Goal: Task Accomplishment & Management: Manage account settings

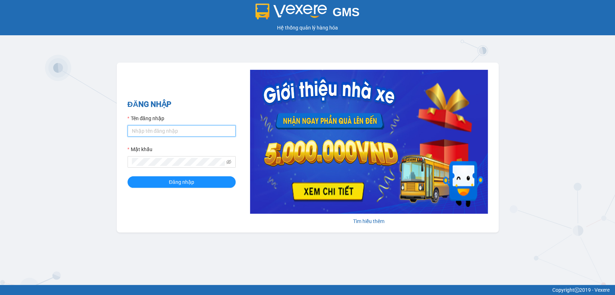
click at [194, 130] on input "Tên đăng nhập" at bounding box center [182, 131] width 108 height 12
type input "thanhttl.thoidai"
click at [184, 156] on div "Mật khẩu" at bounding box center [182, 151] width 108 height 11
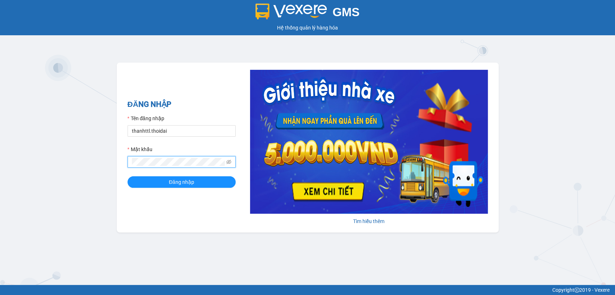
click at [128, 176] on button "Đăng nhập" at bounding box center [182, 182] width 108 height 12
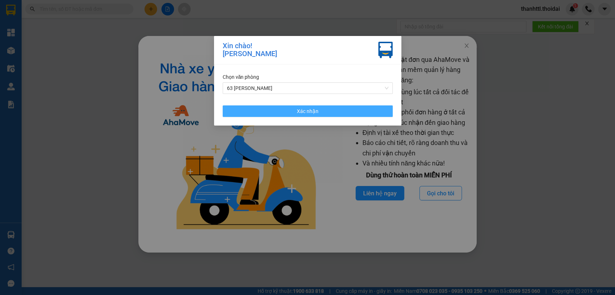
click at [252, 111] on button "Xác nhận" at bounding box center [308, 112] width 170 height 12
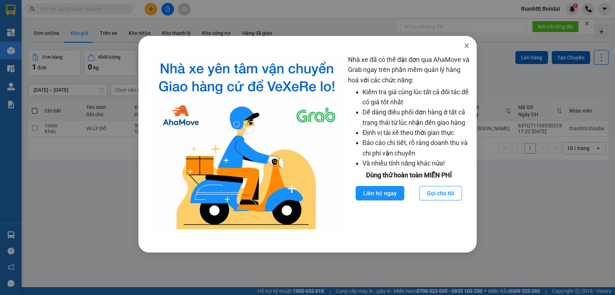
click at [467, 44] on icon "close" at bounding box center [466, 46] width 4 height 4
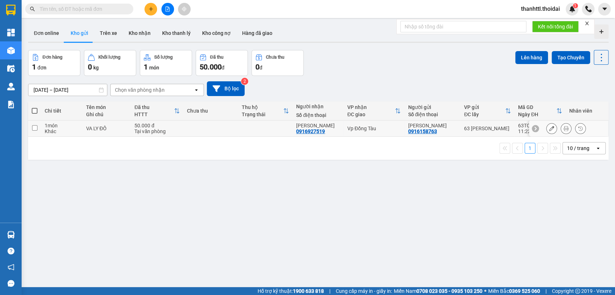
click at [37, 128] on input "checkbox" at bounding box center [34, 127] width 5 height 5
checkbox input "true"
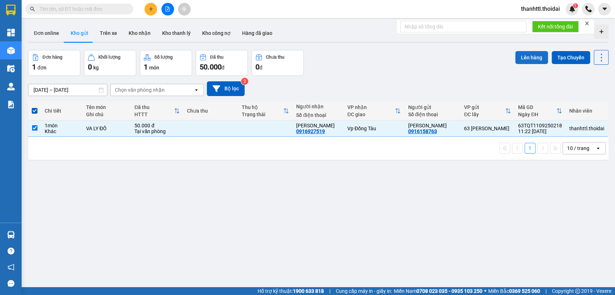
click at [528, 58] on button "Lên hàng" at bounding box center [531, 57] width 33 height 13
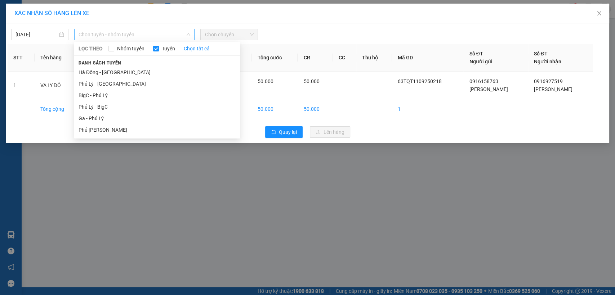
click at [134, 35] on span "Chọn tuyến - nhóm tuyến" at bounding box center [135, 34] width 112 height 11
click at [100, 131] on li "Phủ [PERSON_NAME]" at bounding box center [157, 130] width 166 height 12
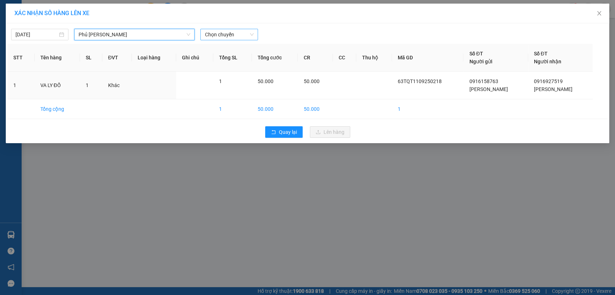
click at [227, 36] on span "Chọn chuyến" at bounding box center [229, 34] width 49 height 11
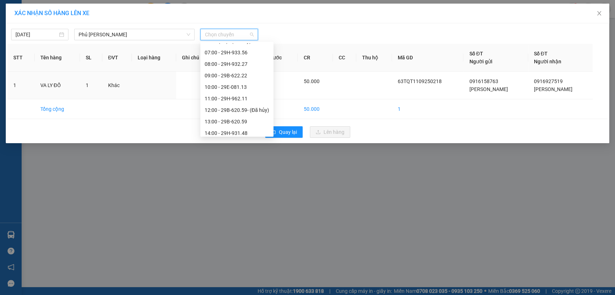
scroll to position [107, 0]
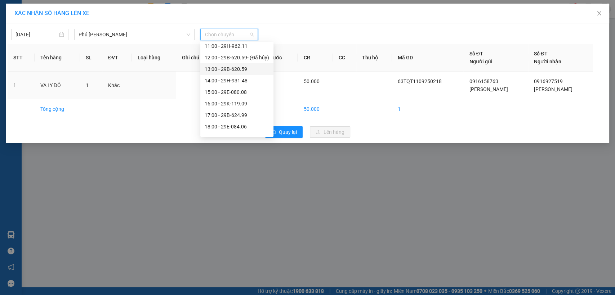
click at [227, 73] on div "13:00 - 29B-620.59" at bounding box center [237, 69] width 64 height 8
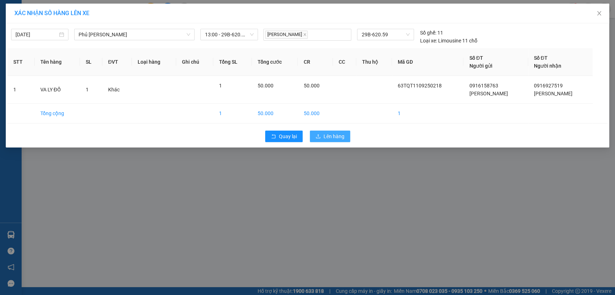
click at [337, 136] on span "Lên hàng" at bounding box center [333, 137] width 21 height 8
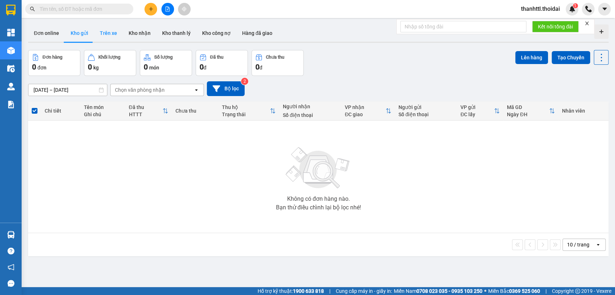
click at [106, 36] on button "Trên xe" at bounding box center [108, 32] width 29 height 17
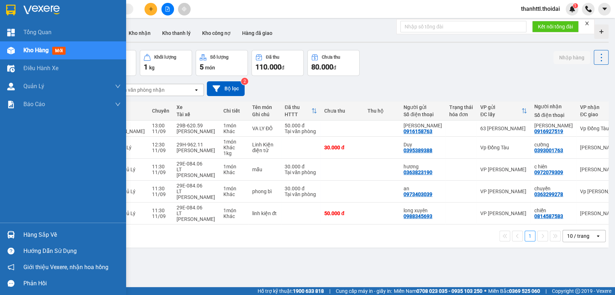
click at [32, 232] on div "Hàng sắp về" at bounding box center [71, 235] width 97 height 11
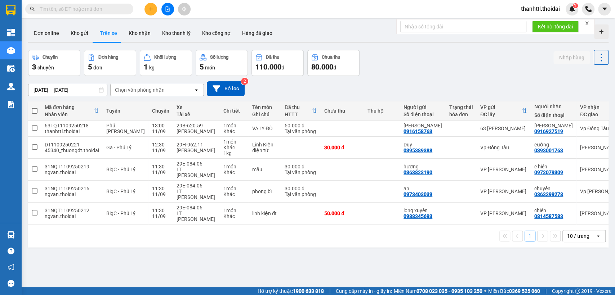
click at [385, 249] on section "Kết quả tìm kiếm ( 0 ) Bộ lọc No Data thanhttl.thoidai 1 Tổng Quan Kho hàng mới…" at bounding box center [307, 147] width 615 height 295
click at [138, 32] on button "Kho nhận" at bounding box center [139, 32] width 33 height 17
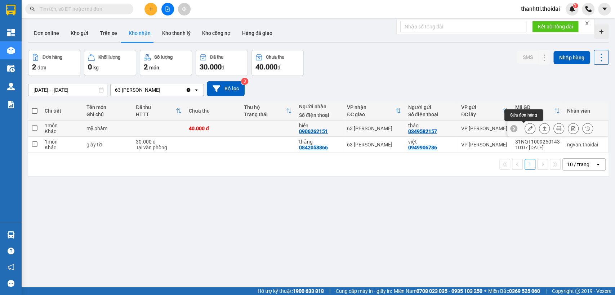
click at [527, 128] on icon at bounding box center [529, 128] width 5 height 5
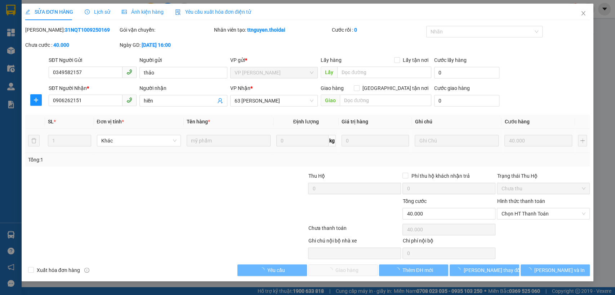
type input "0349582157"
type input "thảo"
type input "0906262151"
type input "hiền"
type input "40.000"
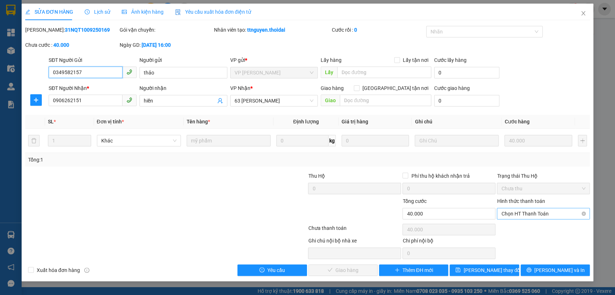
click at [519, 216] on span "Chọn HT Thanh Toán" at bounding box center [543, 214] width 84 height 11
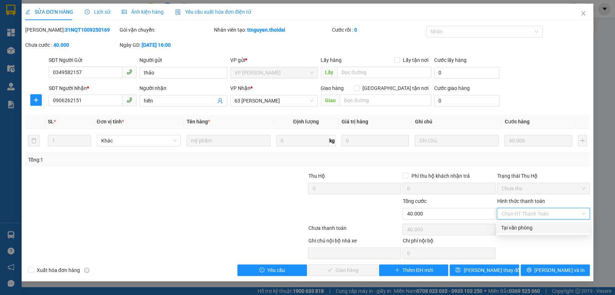
click at [515, 228] on div "Tại văn phòng" at bounding box center [543, 228] width 84 height 8
type input "0"
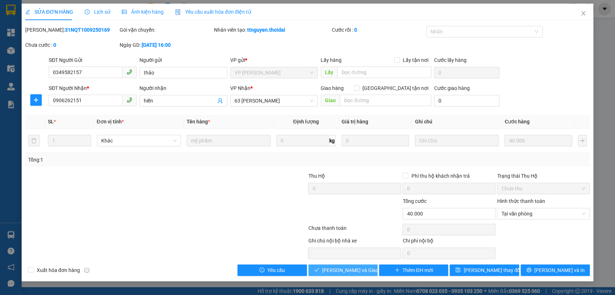
click at [353, 270] on span "Lưu và Giao hàng" at bounding box center [356, 271] width 69 height 8
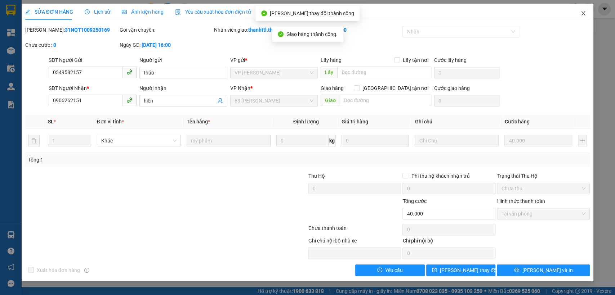
click at [585, 9] on span "Close" at bounding box center [583, 14] width 20 height 20
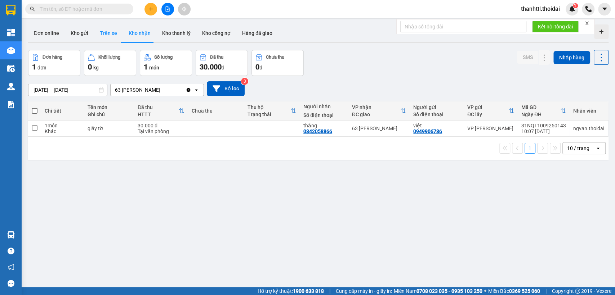
click at [106, 34] on button "Trên xe" at bounding box center [108, 32] width 29 height 17
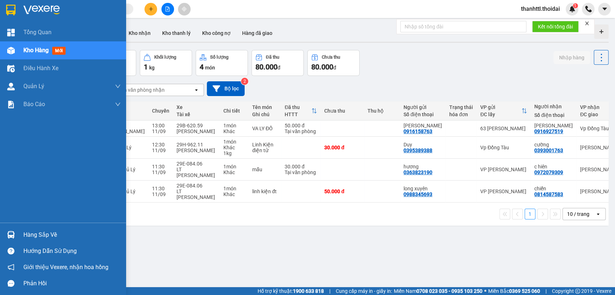
click at [20, 234] on div "Hàng sắp về" at bounding box center [63, 235] width 126 height 16
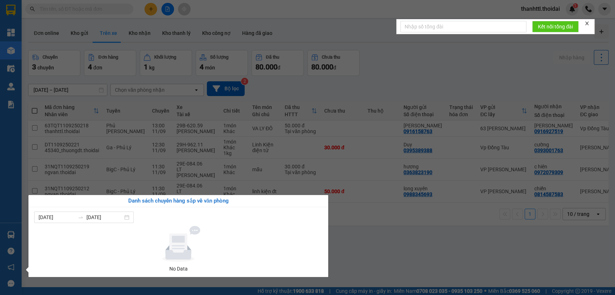
click at [385, 253] on section "Kết quả tìm kiếm ( 0 ) Bộ lọc No Data thanhttl.thoidai 1 Tổng Quan Kho hàng mới…" at bounding box center [307, 147] width 615 height 295
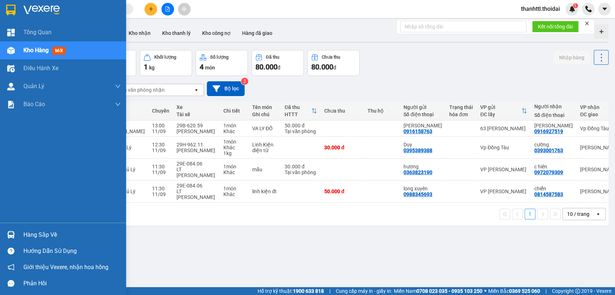
click at [26, 236] on div "Hàng sắp về" at bounding box center [71, 235] width 97 height 11
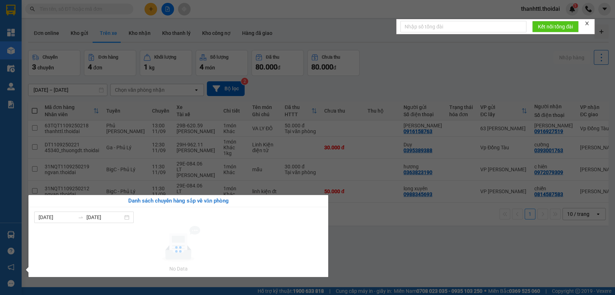
click at [357, 242] on section "Kết quả tìm kiếm ( 0 ) Bộ lọc No Data thanhttl.thoidai 1 Tổng Quan Kho hàng mới…" at bounding box center [307, 147] width 615 height 295
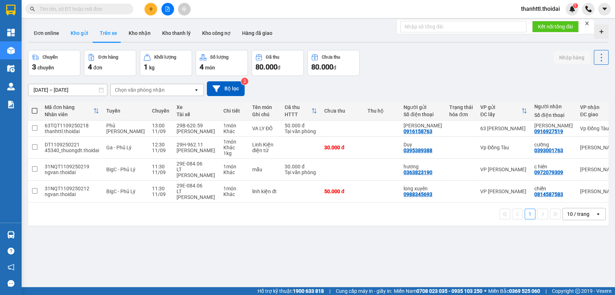
click at [77, 32] on button "Kho gửi" at bounding box center [79, 32] width 29 height 17
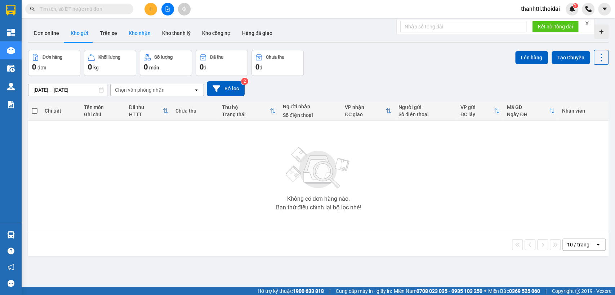
click at [140, 36] on button "Kho nhận" at bounding box center [139, 32] width 33 height 17
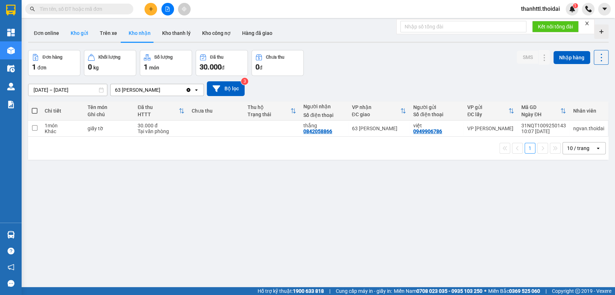
click at [82, 34] on button "Kho gửi" at bounding box center [79, 32] width 29 height 17
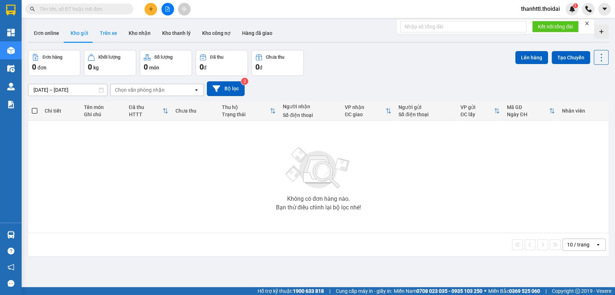
click at [112, 32] on button "Trên xe" at bounding box center [108, 32] width 29 height 17
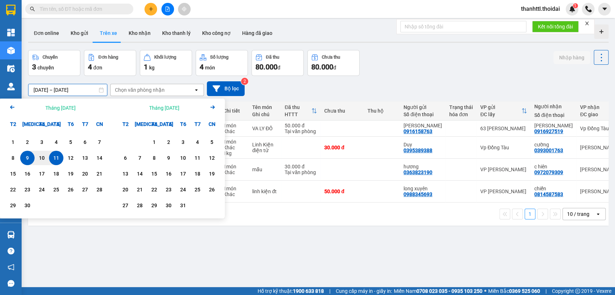
click at [57, 89] on input "09/09/2025 – 11/09/2025" at bounding box center [67, 90] width 79 height 12
click at [9, 142] on div "1" at bounding box center [13, 142] width 10 height 9
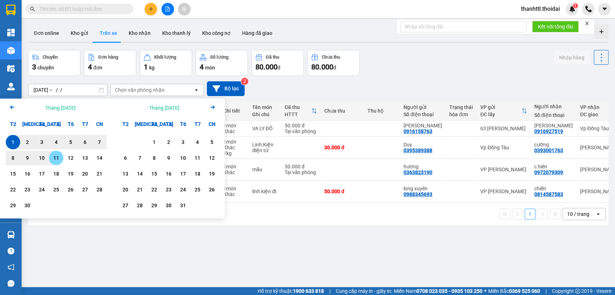
click at [54, 161] on div "11" at bounding box center [56, 158] width 10 height 9
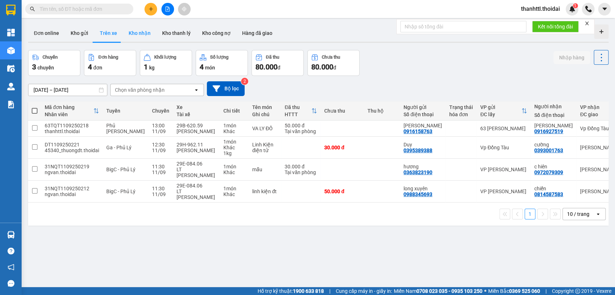
click at [143, 32] on button "Kho nhận" at bounding box center [139, 32] width 33 height 17
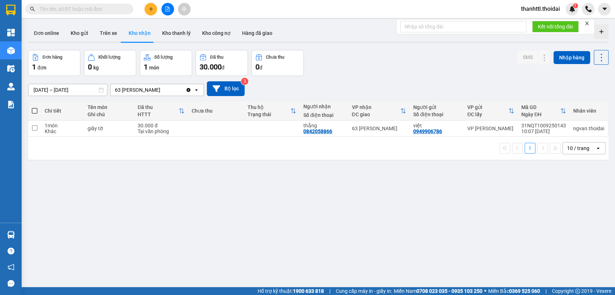
click at [194, 93] on div "Clear value open" at bounding box center [194, 90] width 18 height 12
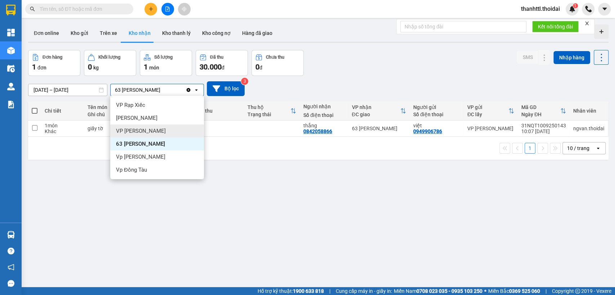
click at [149, 130] on span "VP Nguyễn Quốc Trị" at bounding box center [141, 131] width 50 height 7
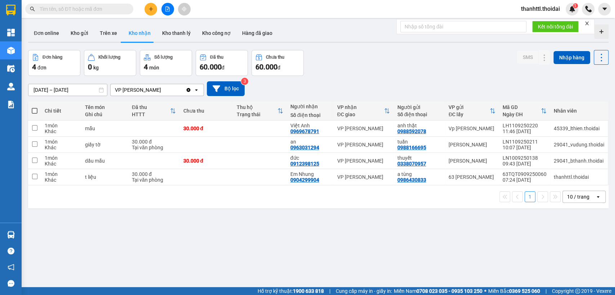
click at [196, 91] on icon "open" at bounding box center [196, 90] width 6 height 6
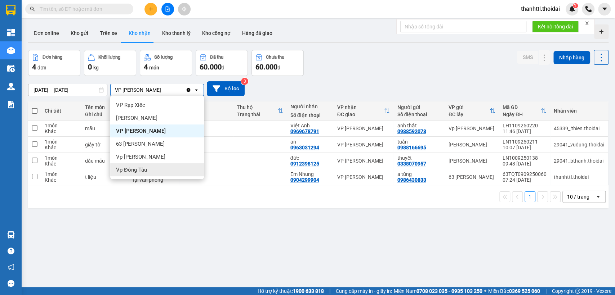
click at [141, 168] on span "Vp Đồng Tàu" at bounding box center [131, 169] width 31 height 7
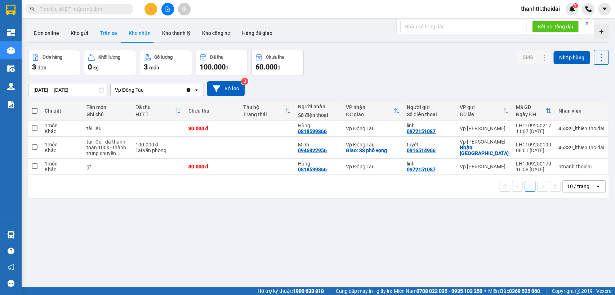
click at [112, 32] on button "Trên xe" at bounding box center [108, 32] width 29 height 17
type input "01/09/2025 – 11/09/2025"
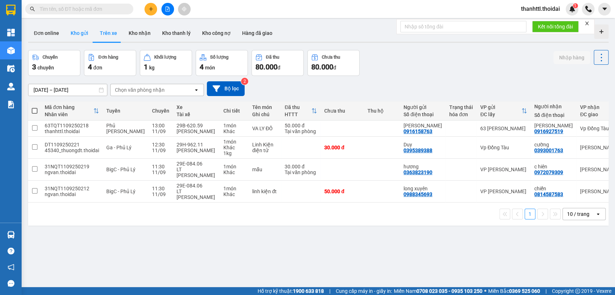
click at [80, 39] on button "Kho gửi" at bounding box center [79, 32] width 29 height 17
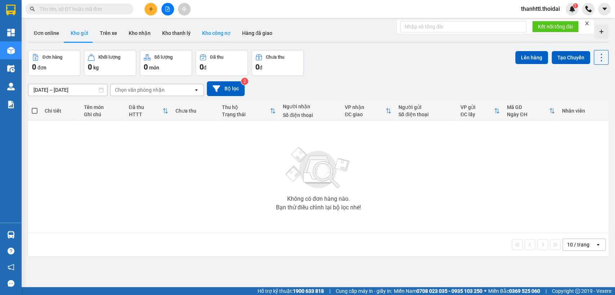
click at [219, 36] on button "Kho công nợ" at bounding box center [216, 32] width 40 height 17
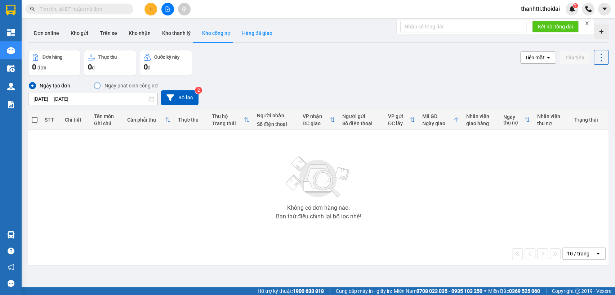
click at [242, 33] on button "Hàng đã giao" at bounding box center [257, 32] width 42 height 17
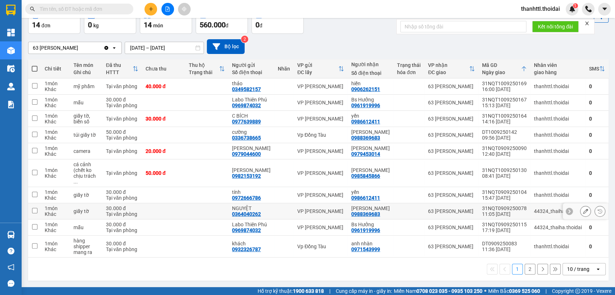
scroll to position [10, 0]
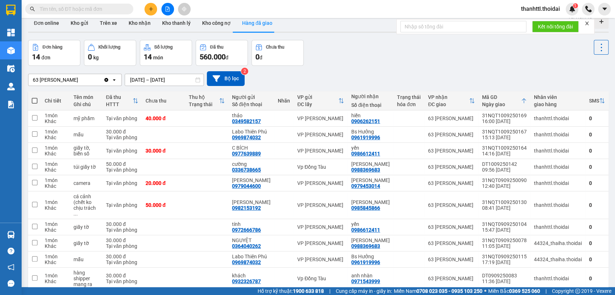
click at [534, 6] on span "thanhttl.thoidai" at bounding box center [540, 8] width 50 height 9
click at [533, 23] on span "Đăng xuất" at bounding box center [543, 22] width 36 height 8
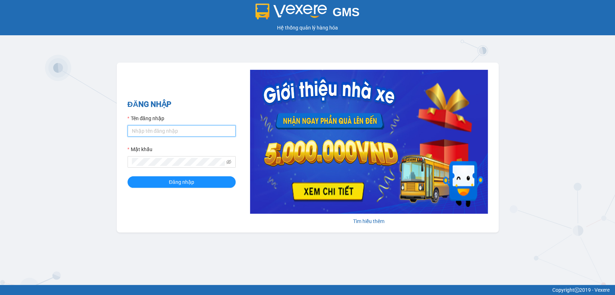
click at [183, 135] on input "Tên đăng nhập" at bounding box center [182, 131] width 108 height 12
type input "thanhttl.thoidai"
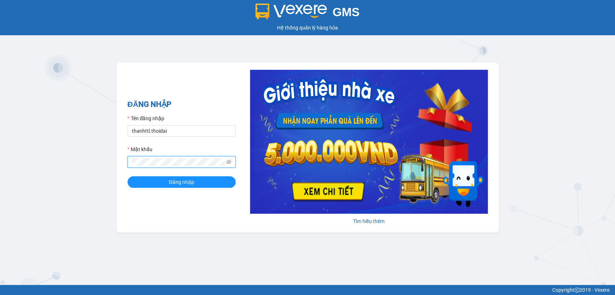
click at [128, 176] on button "Đăng nhập" at bounding box center [182, 182] width 108 height 12
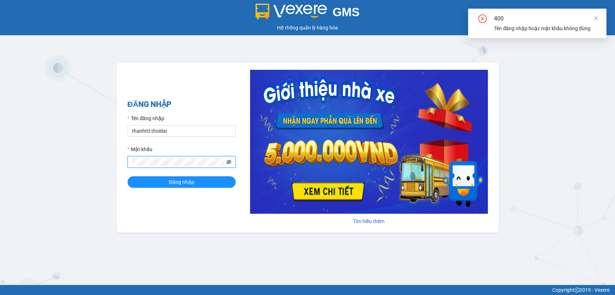
click at [230, 162] on icon "eye-invisible" at bounding box center [228, 162] width 5 height 4
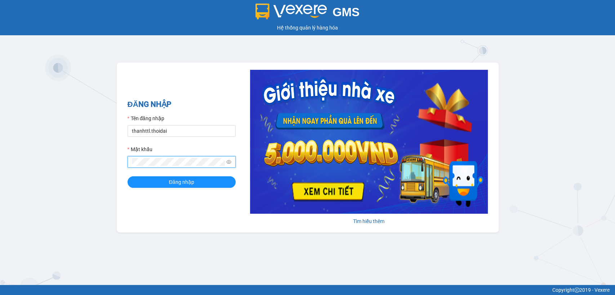
click at [119, 166] on div "ĐĂNG NHẬP Tên đăng nhập thanhttl.thoidai Mật khẩu Đăng nhập Tìm hiểu thêm" at bounding box center [308, 148] width 382 height 170
click at [128, 176] on button "Đăng nhập" at bounding box center [182, 182] width 108 height 12
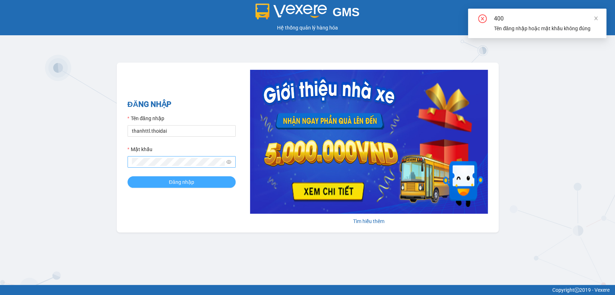
click at [173, 183] on span "Đăng nhập" at bounding box center [181, 182] width 25 height 8
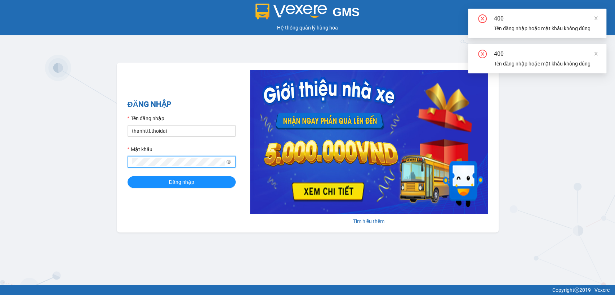
click at [108, 163] on div "GMS Hệ thống quản lý hàng hóa ĐĂNG NHẬP Tên đăng nhập thanhttl.thoidai Mật khẩu…" at bounding box center [307, 142] width 615 height 285
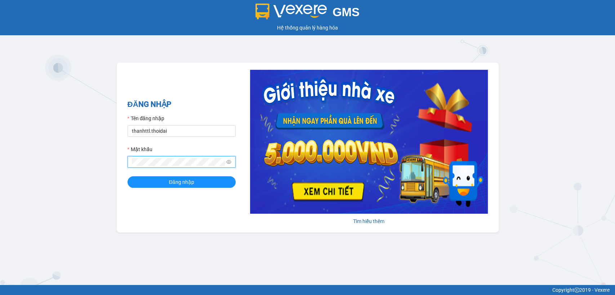
click at [128, 176] on button "Đăng nhập" at bounding box center [182, 182] width 108 height 12
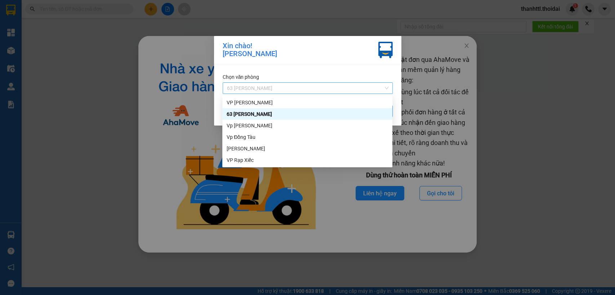
click at [284, 92] on span "63 Trần Quang Tặng" at bounding box center [307, 88] width 161 height 11
click at [255, 126] on div "Vp Lê Hoàn" at bounding box center [307, 126] width 161 height 8
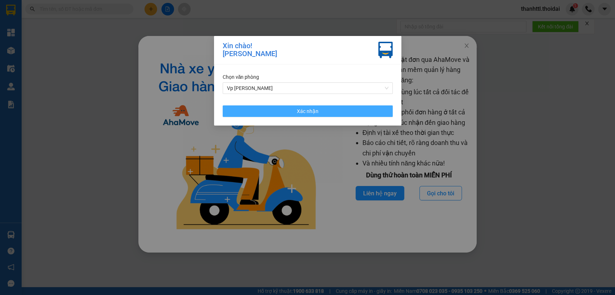
click at [267, 113] on button "Xác nhận" at bounding box center [308, 112] width 170 height 12
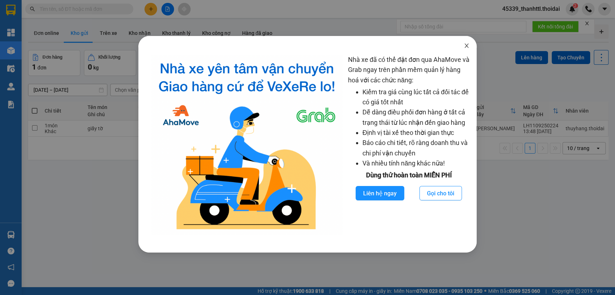
click at [470, 44] on span "Close" at bounding box center [466, 46] width 20 height 20
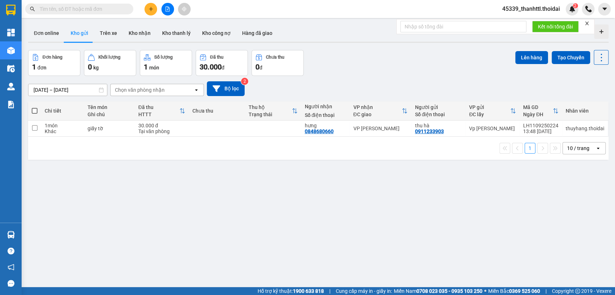
click at [435, 42] on div at bounding box center [318, 42] width 580 height 1
click at [52, 91] on input "09/09/2025 – 11/09/2025" at bounding box center [67, 90] width 79 height 12
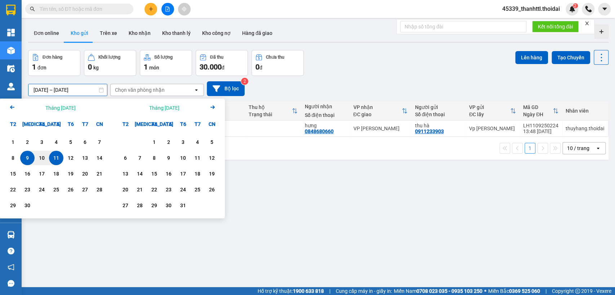
click at [446, 48] on div "ver 1.8.143 Đơn online Kho gửi Trên xe Kho nhận Kho thanh lý Kho công nợ Hàng đ…" at bounding box center [318, 169] width 586 height 295
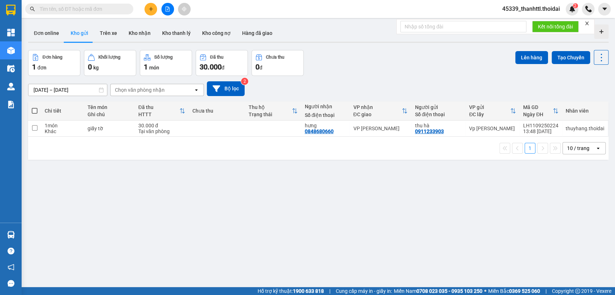
click at [524, 8] on span "45339_thanhttl.thoidai" at bounding box center [530, 8] width 69 height 9
click at [514, 22] on span "Đăng xuất" at bounding box center [533, 22] width 55 height 8
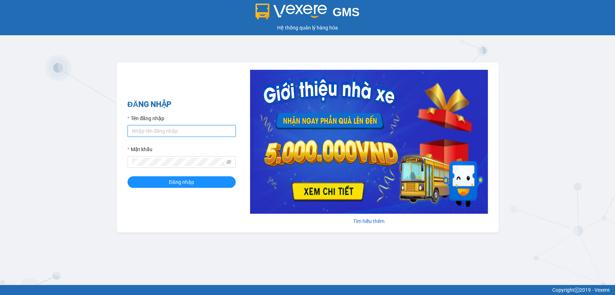
click at [205, 129] on input "Tên đăng nhập" at bounding box center [182, 131] width 108 height 12
type input "thanhttl.thoidai"
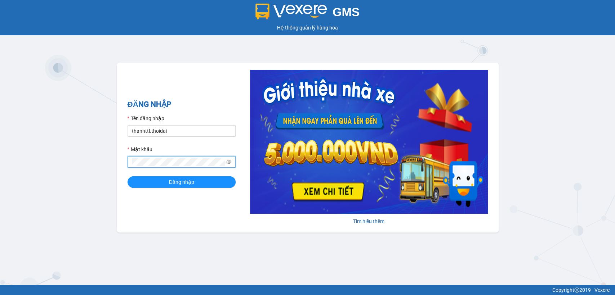
click at [128, 176] on button "Đăng nhập" at bounding box center [182, 182] width 108 height 12
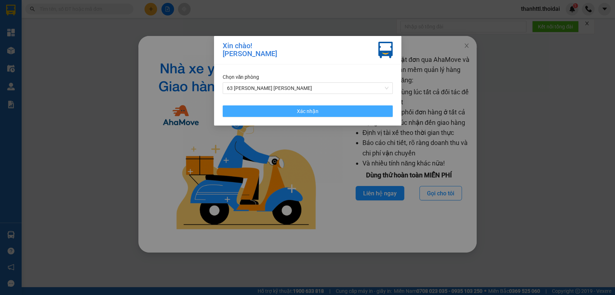
click at [261, 113] on button "Xác nhận" at bounding box center [308, 112] width 170 height 12
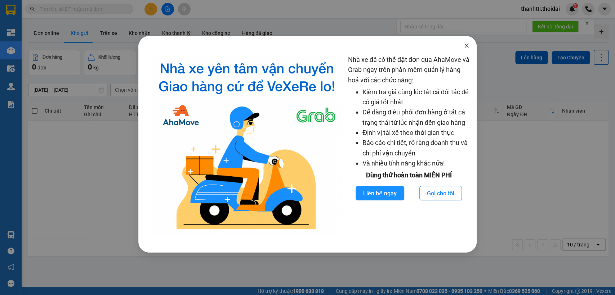
click at [469, 49] on icon "close" at bounding box center [467, 46] width 6 height 6
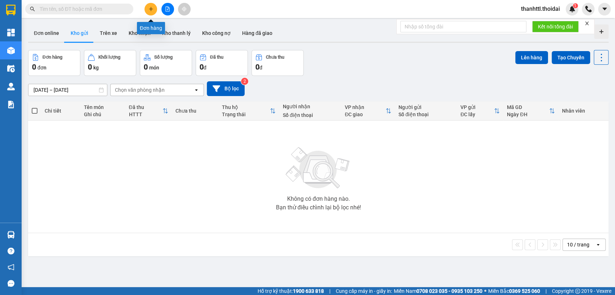
click at [149, 11] on icon "plus" at bounding box center [150, 8] width 5 height 5
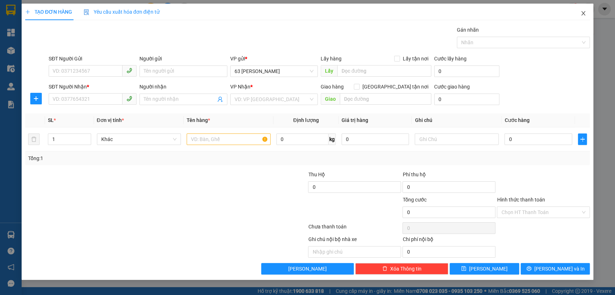
click at [582, 14] on icon "close" at bounding box center [583, 13] width 4 height 4
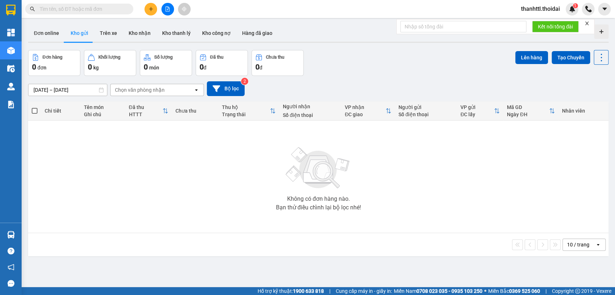
click at [76, 6] on input "text" at bounding box center [82, 9] width 85 height 8
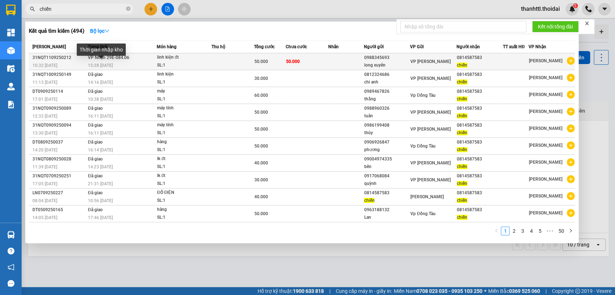
type input "chiến"
click at [92, 63] on span "15:28 [DATE]" at bounding box center [100, 65] width 25 height 5
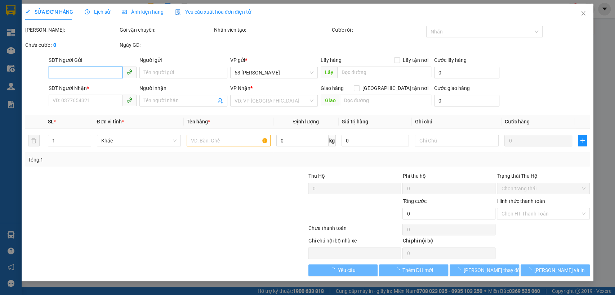
type input "0988345693"
type input "long xuyên"
type input "0814587583"
type input "chiến"
type input "50.000"
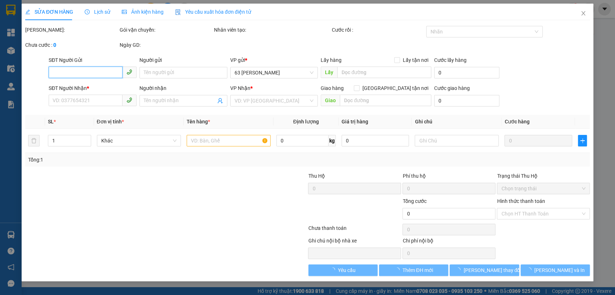
type input "50.000"
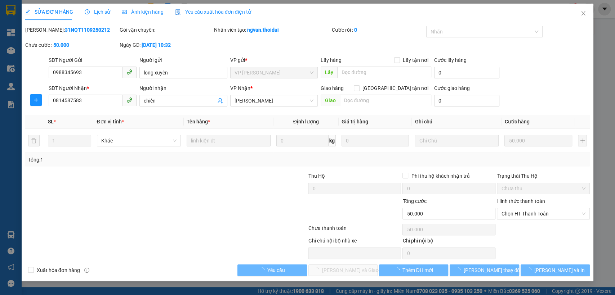
click at [101, 12] on span "Lịch sử" at bounding box center [98, 12] width 26 height 6
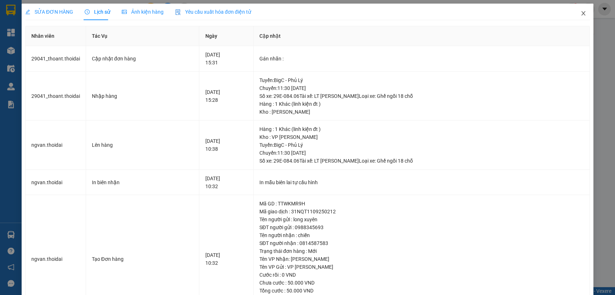
click at [580, 15] on icon "close" at bounding box center [583, 13] width 6 height 6
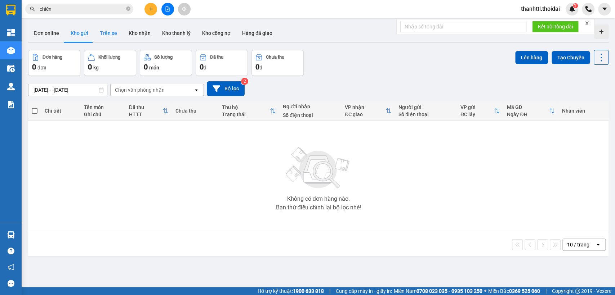
drag, startPoint x: 114, startPoint y: 33, endPoint x: 112, endPoint y: 38, distance: 5.2
click at [114, 35] on button "Trên xe" at bounding box center [108, 32] width 29 height 17
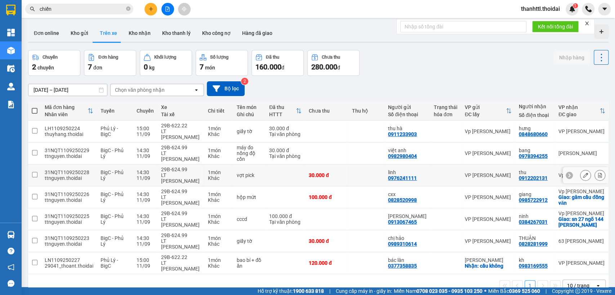
scroll to position [33, 0]
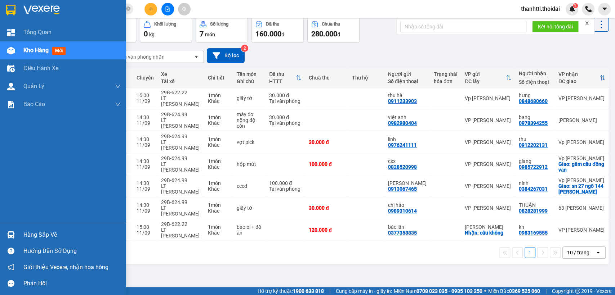
click at [47, 234] on div "Hàng sắp về" at bounding box center [71, 235] width 97 height 11
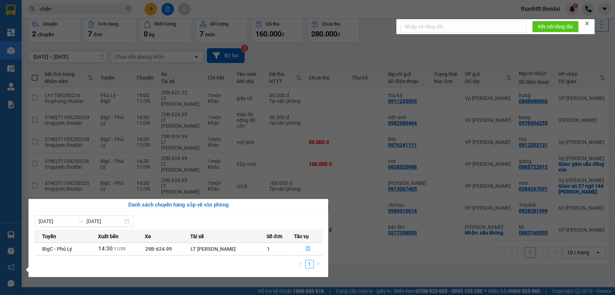
click at [368, 176] on section "Kết quả tìm kiếm ( 494 ) Bộ lọc Mã ĐH Trạng thái Món hàng Thu hộ Tổng cước Chưa…" at bounding box center [307, 147] width 615 height 295
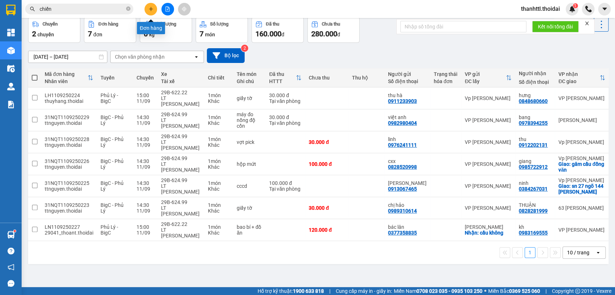
click at [153, 10] on button at bounding box center [150, 9] width 13 height 13
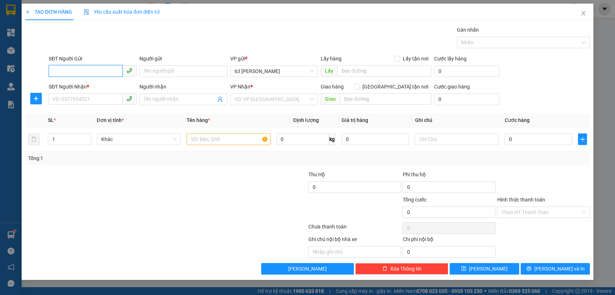
click at [88, 74] on input "SĐT Người Gửi" at bounding box center [86, 71] width 74 height 12
type input "0986430833"
click at [81, 90] on div "0986430833 - a tùng" at bounding box center [93, 86] width 88 height 12
type input "a tùng"
type input "0986430833"
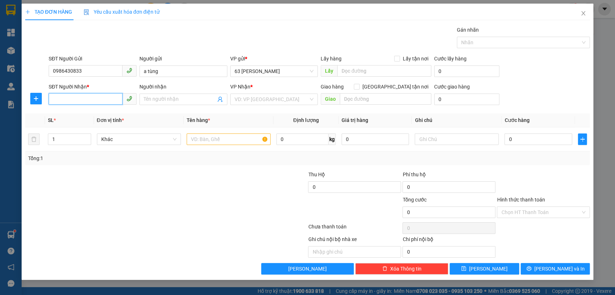
click at [106, 100] on input "SĐT Người Nhận *" at bounding box center [86, 99] width 74 height 12
click at [97, 113] on div "0904299904 - Em Nhung" at bounding box center [92, 114] width 79 height 8
type input "0904299904"
type input "Em Nhung"
type input "0904299904"
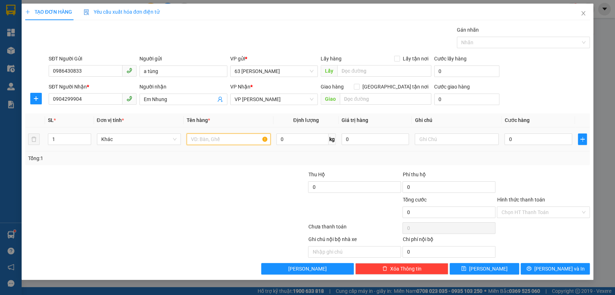
click at [244, 142] on input "text" at bounding box center [229, 140] width 84 height 12
type input "t liệu"
click at [529, 142] on input "0" at bounding box center [538, 140] width 68 height 12
type input "3"
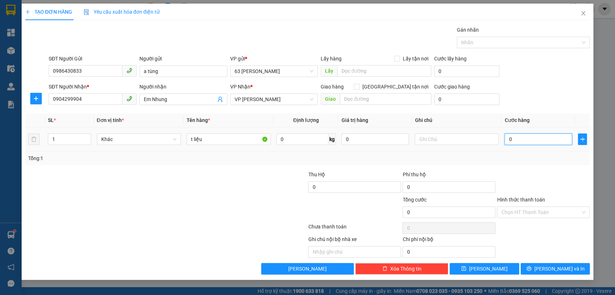
type input "3"
type input "30"
type input "300"
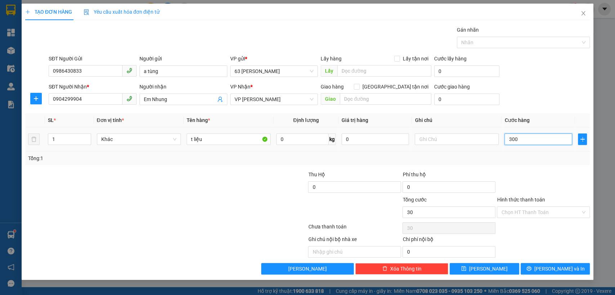
type input "300"
type input "3.000"
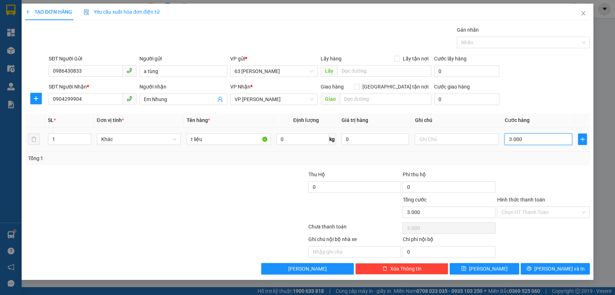
type input "30.000"
click at [520, 214] on input "Hình thức thanh toán" at bounding box center [540, 212] width 79 height 11
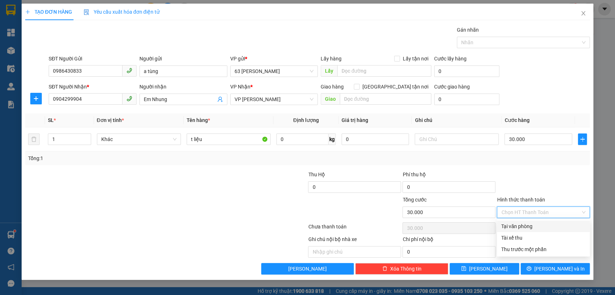
click at [474, 171] on div "Phí thu hộ" at bounding box center [448, 176] width 93 height 11
click at [510, 214] on input "Hình thức thanh toán" at bounding box center [540, 212] width 79 height 11
click at [511, 226] on div "Tại văn phòng" at bounding box center [543, 227] width 84 height 8
type input "0"
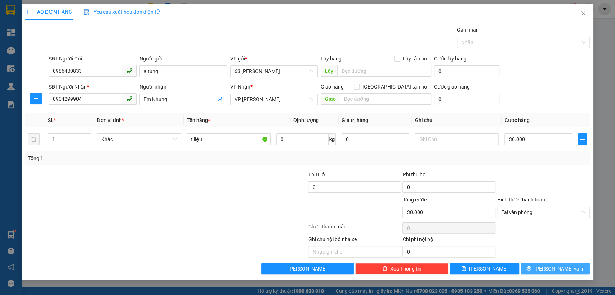
click at [531, 268] on icon "printer" at bounding box center [528, 268] width 5 height 5
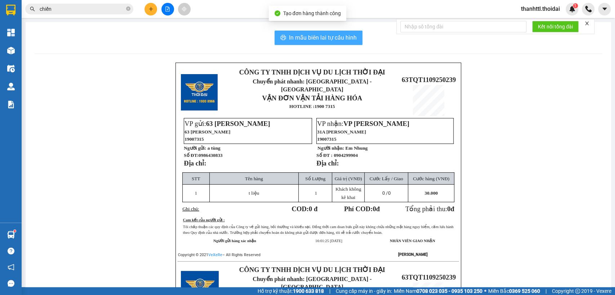
click at [318, 37] on span "In mẫu biên lai tự cấu hình" at bounding box center [323, 37] width 68 height 9
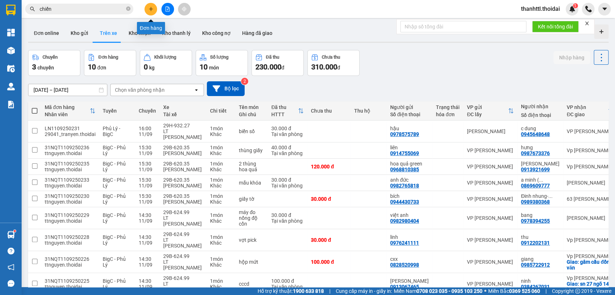
click at [153, 11] on icon "plus" at bounding box center [150, 8] width 5 height 5
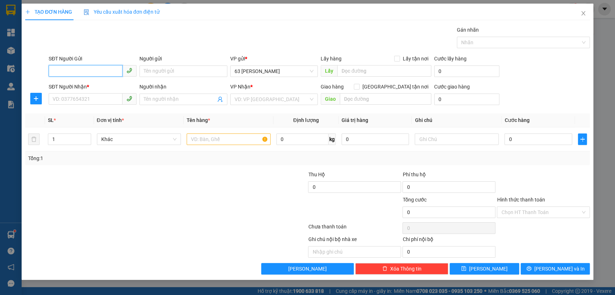
click at [102, 73] on input "SĐT Người Gửi" at bounding box center [86, 71] width 74 height 12
click at [68, 73] on input "098323816" at bounding box center [86, 71] width 74 height 12
type input "0983253816"
click at [157, 75] on input "Người gửi" at bounding box center [183, 72] width 88 height 12
type input "D"
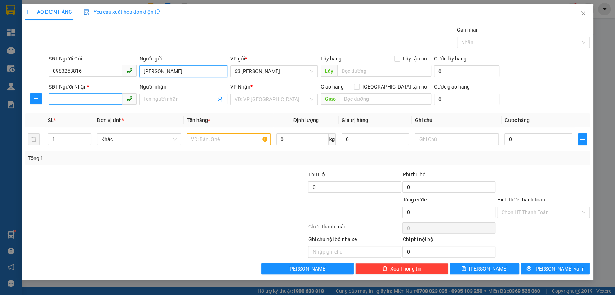
type input "Đặng Ngọc Thịnh"
click at [94, 98] on input "SĐT Người Nhận *" at bounding box center [86, 99] width 74 height 12
type input "0971603789"
click at [163, 100] on input "Người nhận" at bounding box center [180, 99] width 72 height 8
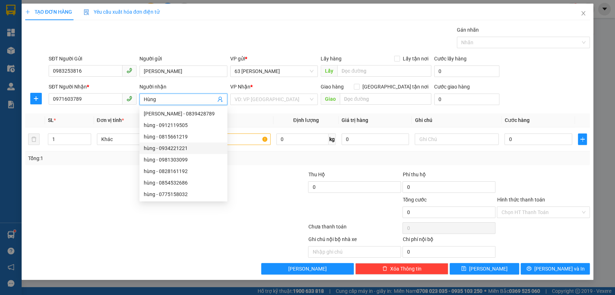
type input "Hùng"
click at [269, 167] on div "Transit Pickup Surcharge Ids Transit Deliver Surcharge Ids Transit Deliver Surc…" at bounding box center [307, 150] width 565 height 249
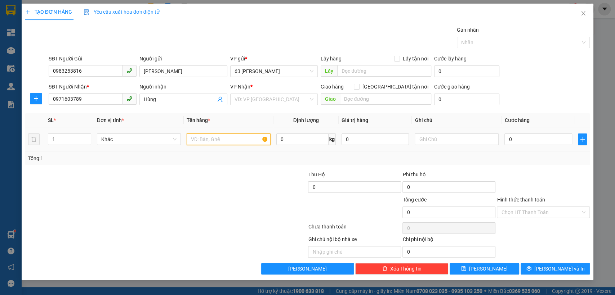
click at [240, 141] on input "text" at bounding box center [229, 140] width 84 height 12
type input "d"
type input "đồ ăn"
click at [359, 85] on input "Giao tận nơi" at bounding box center [356, 86] width 5 height 5
checkbox input "true"
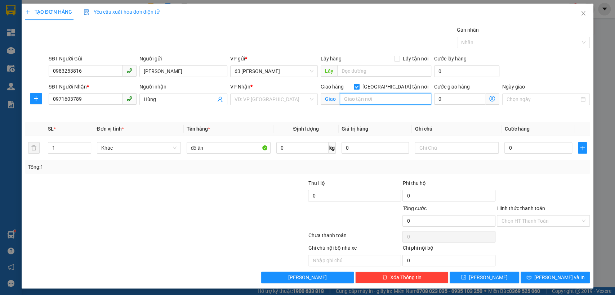
click at [372, 99] on input "text" at bounding box center [385, 99] width 91 height 12
type input "44 Lý thường Kiệt"
click at [522, 147] on input "0" at bounding box center [538, 148] width 68 height 12
type input "1"
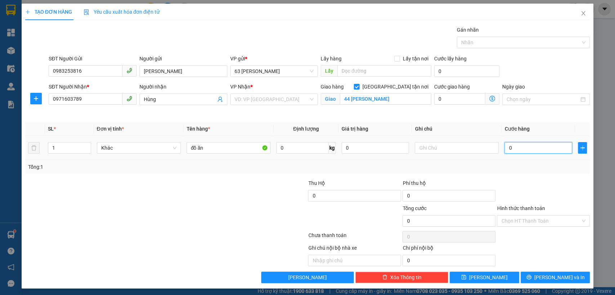
type input "1"
type input "10"
type input "100"
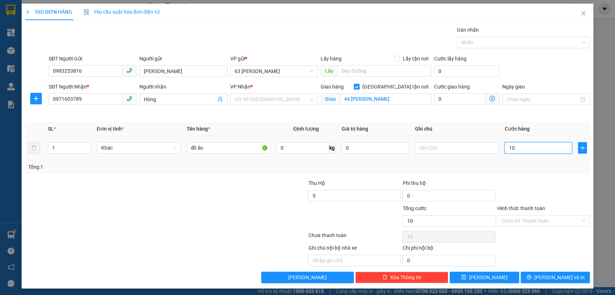
type input "100"
type input "1.000"
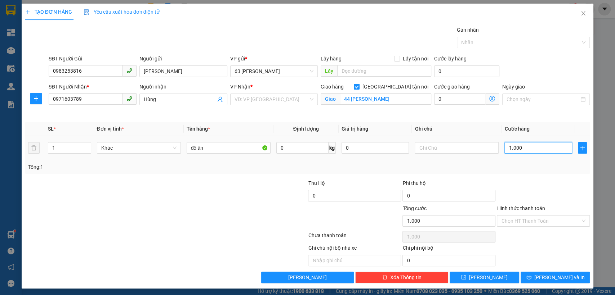
type input "10.000"
type input "100.000"
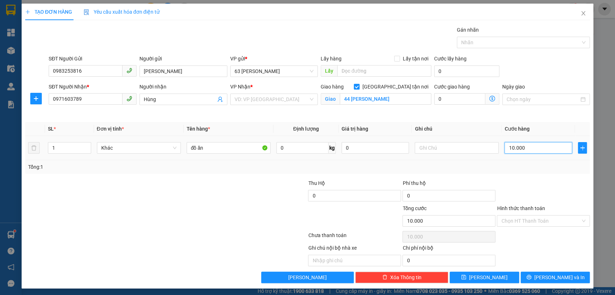
type input "100.000"
click at [524, 221] on input "Hình thức thanh toán" at bounding box center [540, 221] width 79 height 11
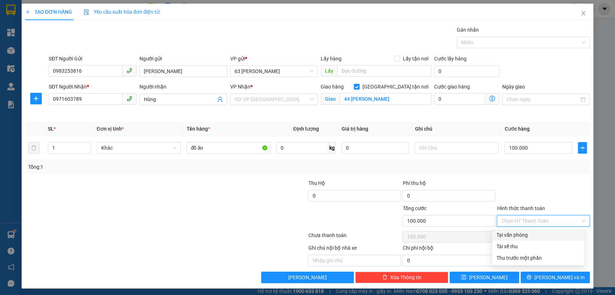
click at [517, 237] on div "Tại văn phòng" at bounding box center [537, 235] width 83 height 8
type input "0"
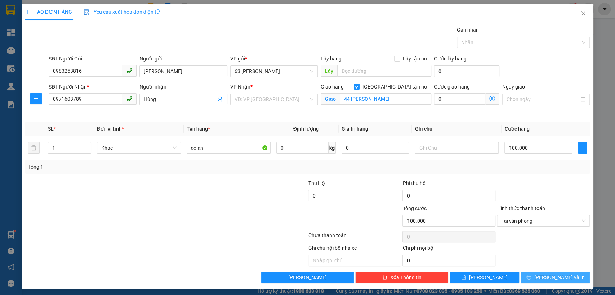
click at [524, 273] on button "Lưu và In" at bounding box center [554, 278] width 69 height 12
click at [309, 100] on div "VD: VP Sài Gòn" at bounding box center [274, 100] width 88 height 12
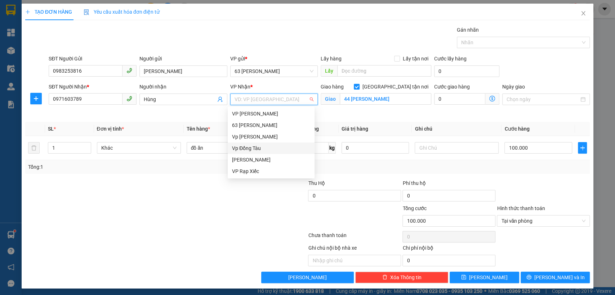
click at [254, 151] on div "Vp Đồng Tàu" at bounding box center [271, 148] width 78 height 8
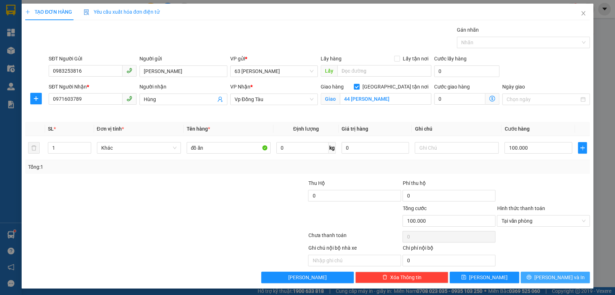
click at [528, 274] on button "Lưu và In" at bounding box center [554, 278] width 69 height 12
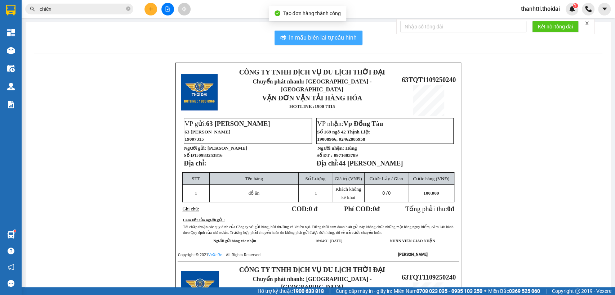
click at [335, 39] on span "In mẫu biên lai tự cấu hình" at bounding box center [323, 37] width 68 height 9
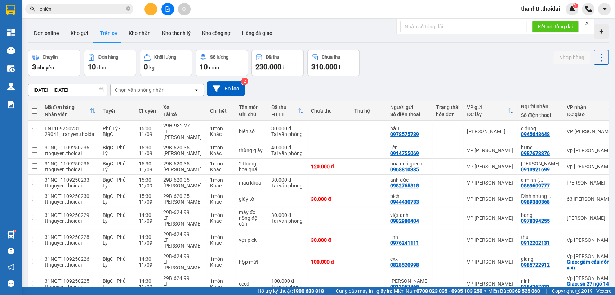
click at [108, 34] on button "Trên xe" at bounding box center [108, 32] width 29 height 17
click at [137, 35] on button "Kho nhận" at bounding box center [139, 32] width 33 height 17
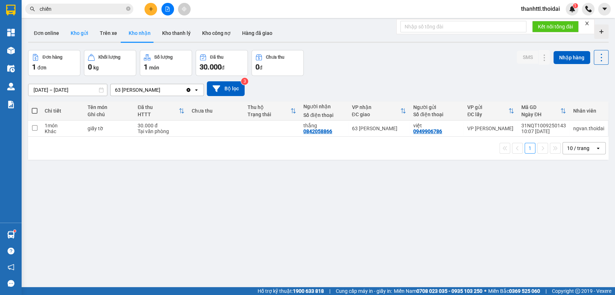
click at [77, 33] on button "Kho gửi" at bounding box center [79, 32] width 29 height 17
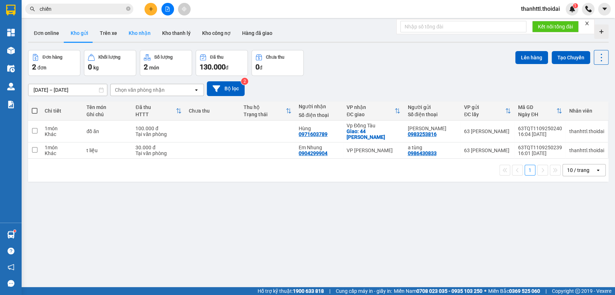
click at [134, 34] on button "Kho nhận" at bounding box center [139, 32] width 33 height 17
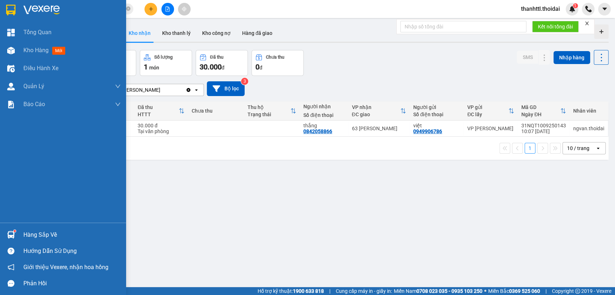
click at [28, 233] on div "Hàng sắp về" at bounding box center [71, 235] width 97 height 11
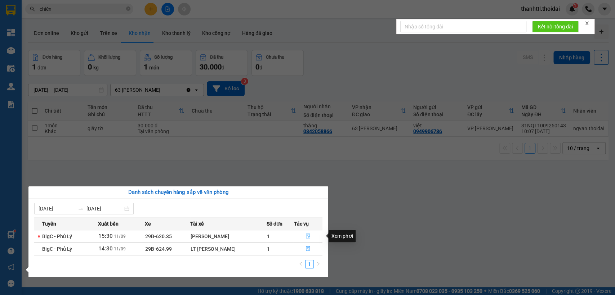
click at [305, 236] on button "button" at bounding box center [308, 237] width 28 height 12
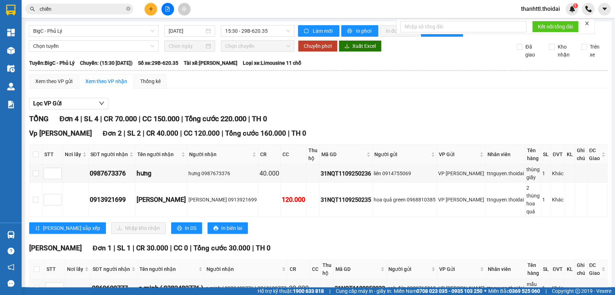
scroll to position [118, 0]
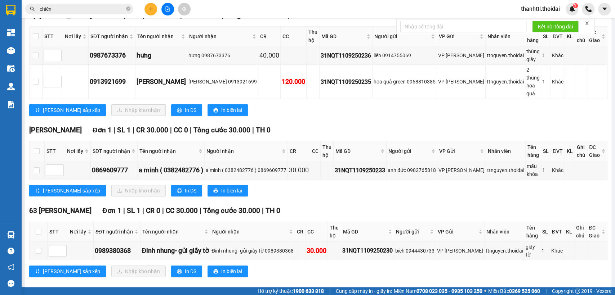
drag, startPoint x: 373, startPoint y: 270, endPoint x: 90, endPoint y: 252, distance: 283.7
click at [372, 270] on div "63 Trần Quang Tặng Đơn 1 | SL 1 | CR 0 | CC 30.000 | Tổng cước 30.000 | TH 0 ST…" at bounding box center [318, 244] width 578 height 77
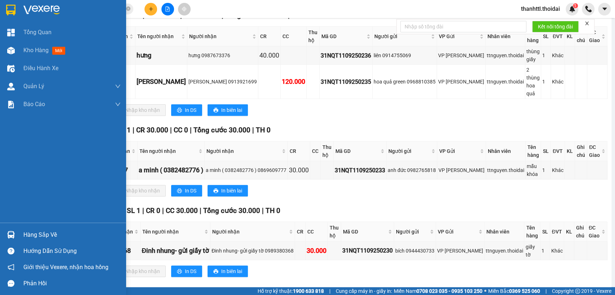
click at [28, 237] on div "Hàng sắp về" at bounding box center [71, 235] width 97 height 11
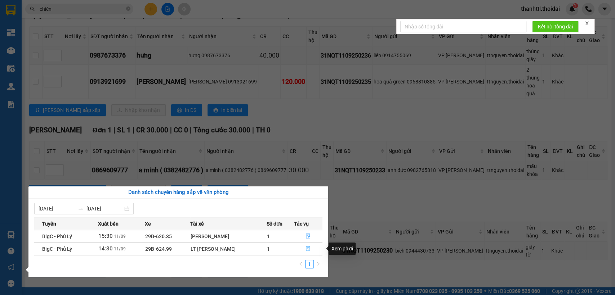
click at [307, 248] on icon "file-done" at bounding box center [307, 248] width 5 height 5
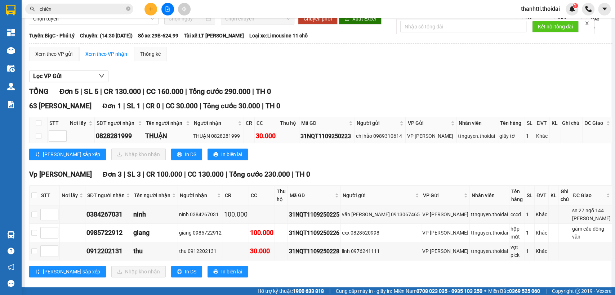
scroll to position [107, 0]
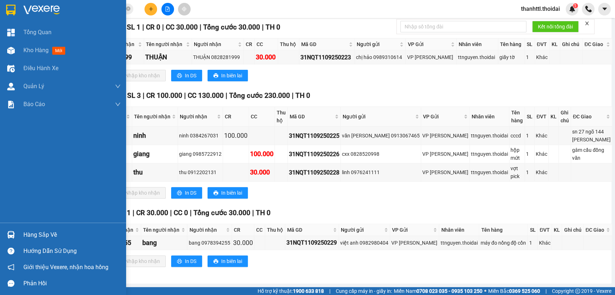
click at [32, 233] on div "Hàng sắp về" at bounding box center [71, 235] width 97 height 11
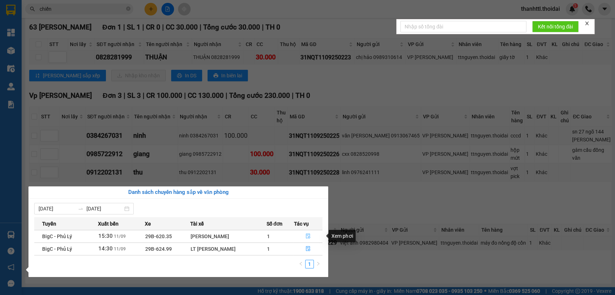
click at [309, 235] on icon "file-done" at bounding box center [307, 236] width 5 height 5
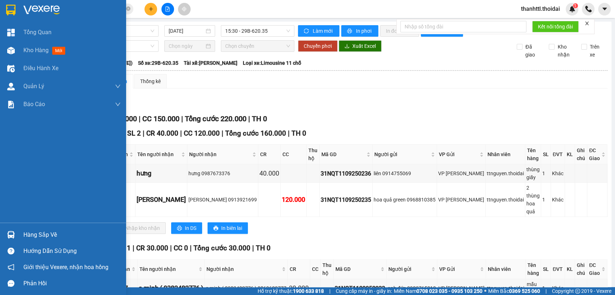
click at [30, 231] on div "Hàng sắp về" at bounding box center [71, 235] width 97 height 11
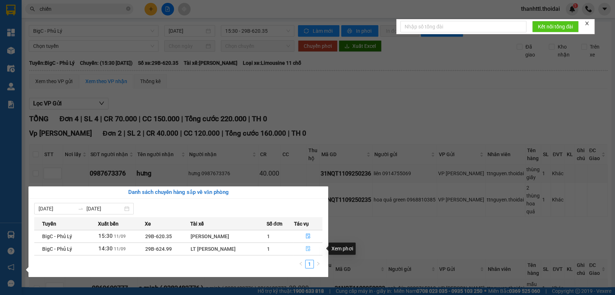
click at [308, 249] on icon "file-done" at bounding box center [307, 248] width 5 height 5
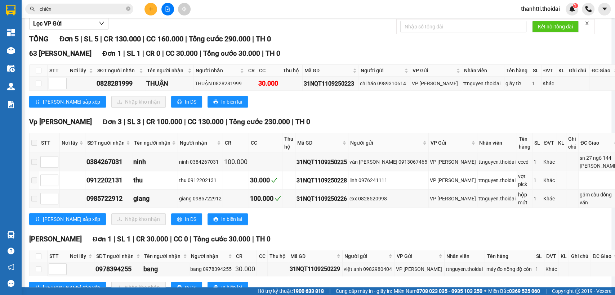
scroll to position [112, 0]
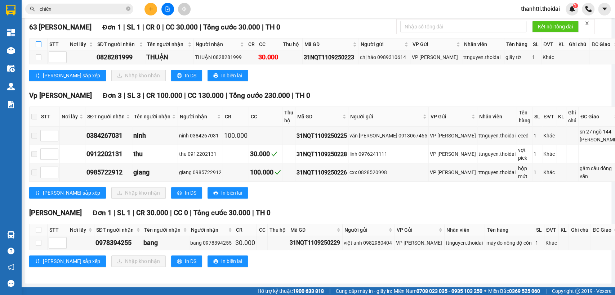
click at [40, 45] on input "checkbox" at bounding box center [39, 44] width 6 height 6
checkbox input "true"
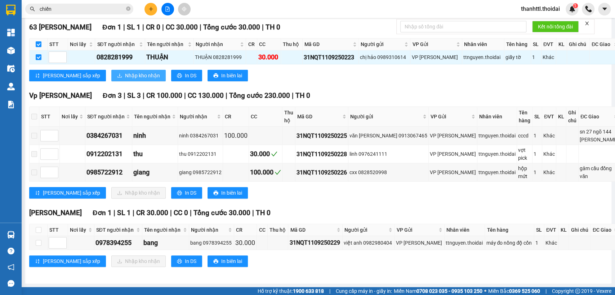
click at [125, 75] on span "Nhập kho nhận" at bounding box center [142, 76] width 35 height 8
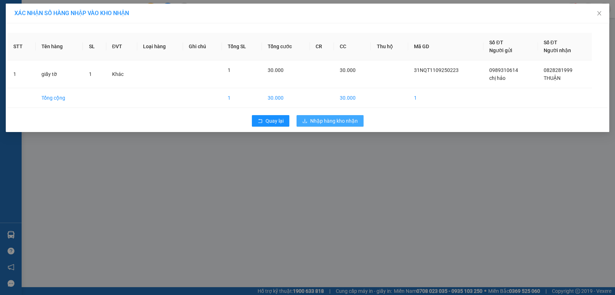
click at [338, 124] on span "Nhập hàng kho nhận" at bounding box center [334, 121] width 48 height 8
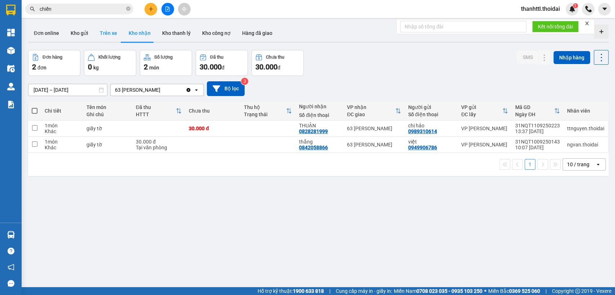
click at [104, 34] on button "Trên xe" at bounding box center [108, 32] width 29 height 17
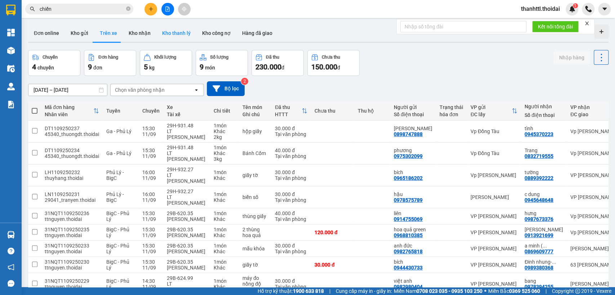
click at [171, 27] on button "Kho thanh lý" at bounding box center [176, 32] width 40 height 17
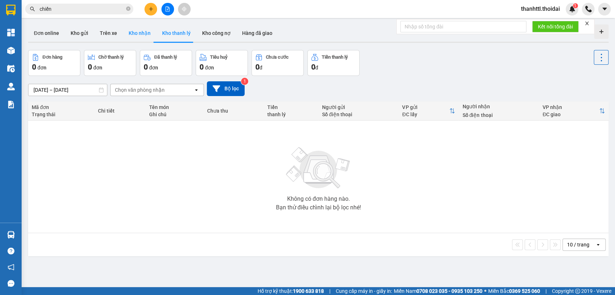
click at [143, 35] on button "Kho nhận" at bounding box center [139, 32] width 33 height 17
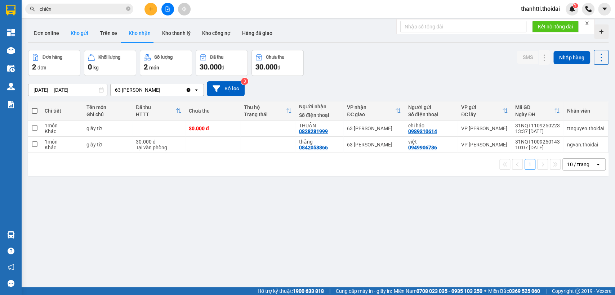
click at [80, 32] on button "Kho gửi" at bounding box center [79, 32] width 29 height 17
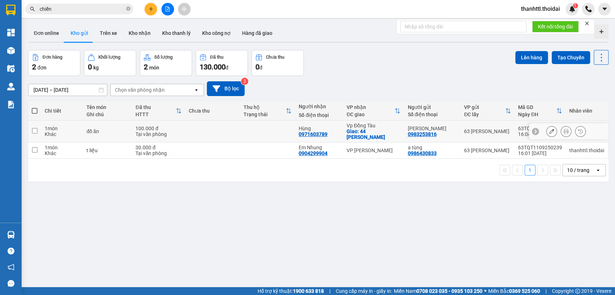
click at [37, 131] on input "checkbox" at bounding box center [34, 130] width 5 height 5
checkbox input "true"
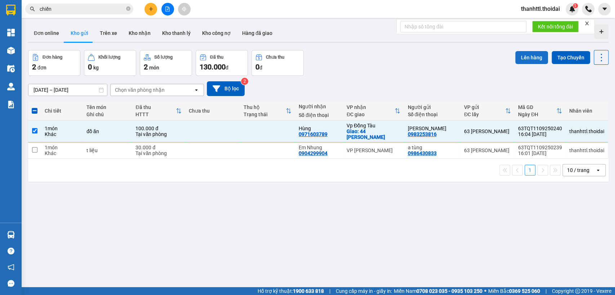
click at [525, 60] on button "Lên hàng" at bounding box center [531, 57] width 33 height 13
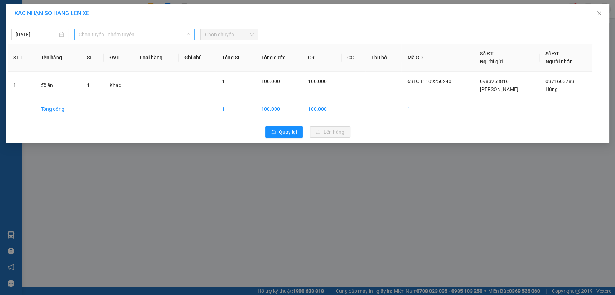
click at [167, 33] on span "Chọn tuyến - nhóm tuyến" at bounding box center [135, 34] width 112 height 11
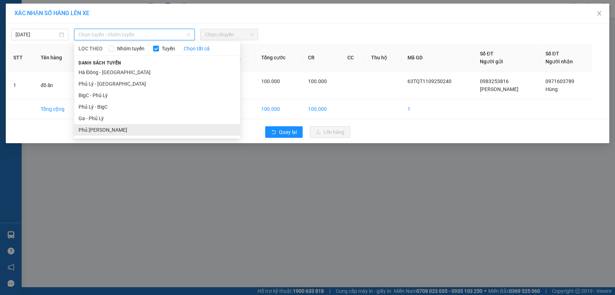
click at [98, 128] on li "Phủ Lý - Ga" at bounding box center [157, 130] width 166 height 12
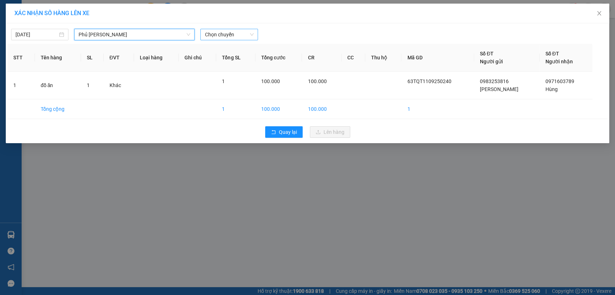
click at [213, 33] on span "Chọn chuyến" at bounding box center [229, 34] width 49 height 11
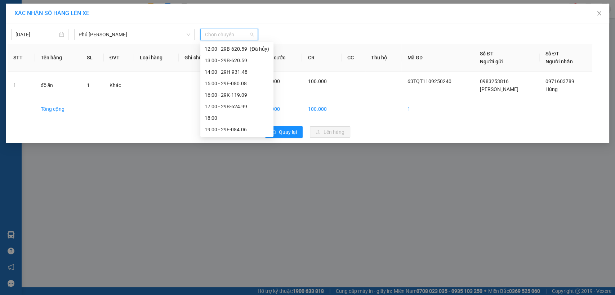
scroll to position [127, 0]
click at [217, 96] on div "17:00 - 29B-624.99" at bounding box center [237, 95] width 64 height 8
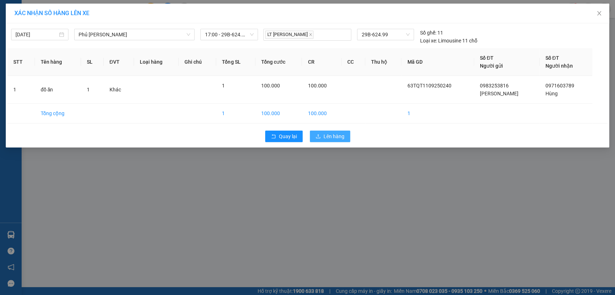
click at [333, 135] on span "Lên hàng" at bounding box center [333, 137] width 21 height 8
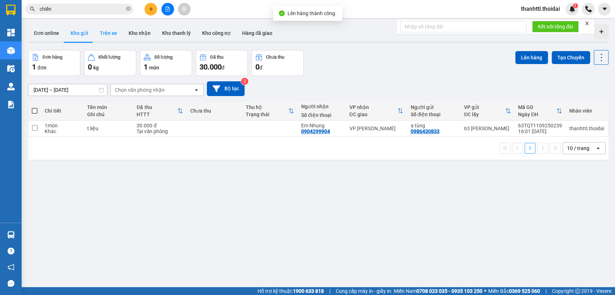
click at [107, 37] on button "Trên xe" at bounding box center [108, 32] width 29 height 17
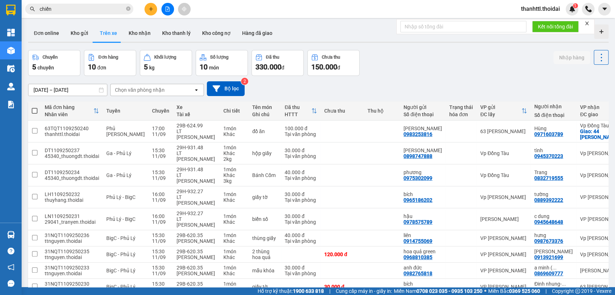
click at [107, 35] on button "Trên xe" at bounding box center [108, 32] width 29 height 17
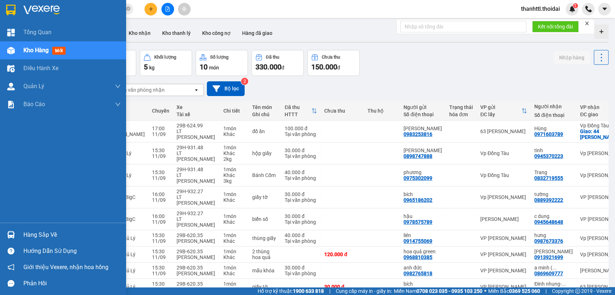
click at [36, 237] on div "Hàng sắp về" at bounding box center [71, 235] width 97 height 11
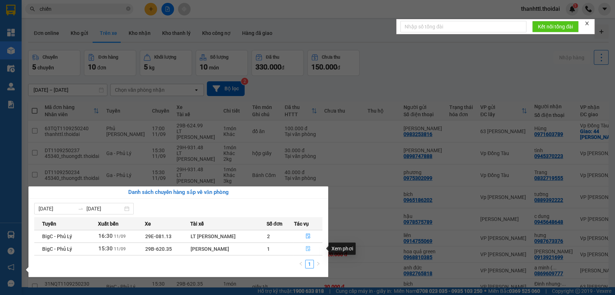
click at [307, 249] on icon "file-done" at bounding box center [307, 248] width 5 height 5
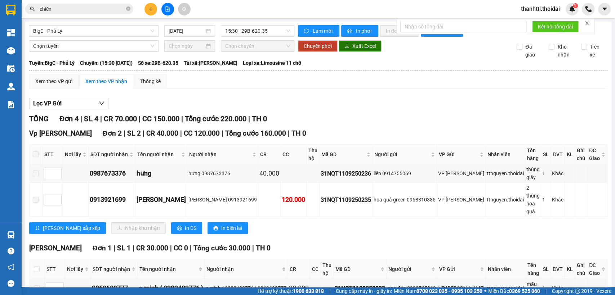
scroll to position [118, 0]
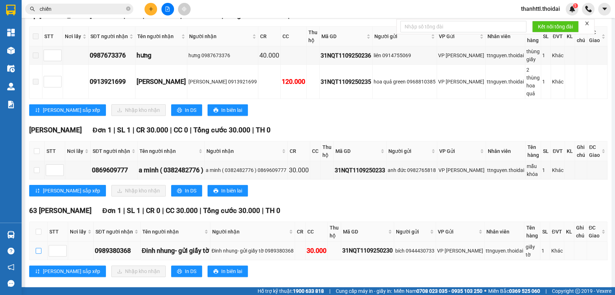
click at [36, 248] on input "checkbox" at bounding box center [39, 251] width 6 height 6
checkbox input "true"
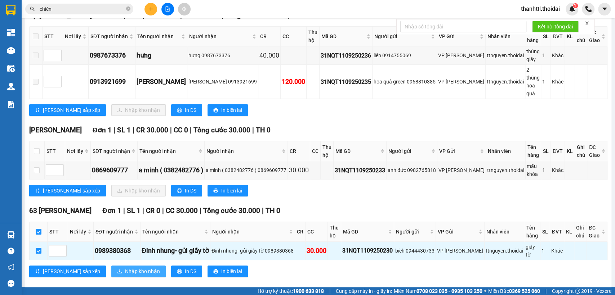
click at [125, 268] on span "Nhập kho nhận" at bounding box center [142, 272] width 35 height 8
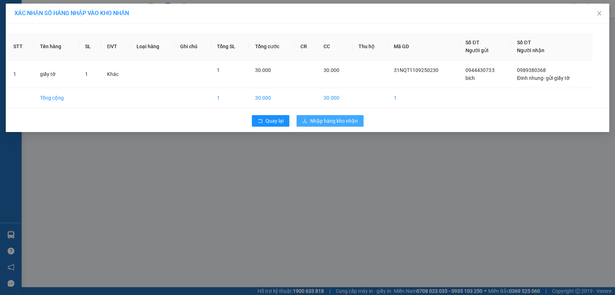
click at [324, 120] on span "Nhập hàng kho nhận" at bounding box center [334, 121] width 48 height 8
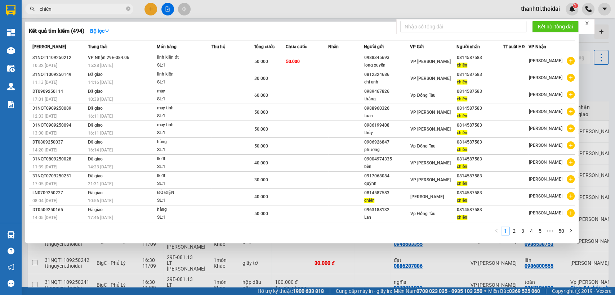
click at [62, 9] on input "chiến" at bounding box center [82, 9] width 85 height 8
click at [130, 10] on icon "close-circle" at bounding box center [128, 8] width 4 height 4
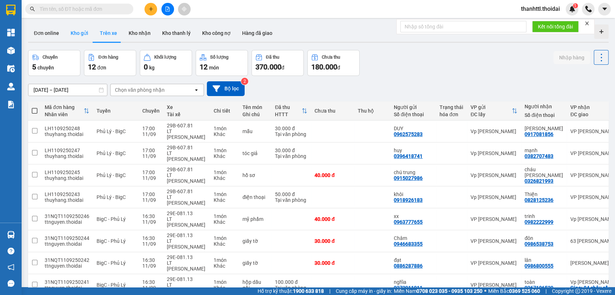
drag, startPoint x: 77, startPoint y: 34, endPoint x: 71, endPoint y: 44, distance: 11.5
click at [77, 34] on button "Kho gửi" at bounding box center [79, 32] width 29 height 17
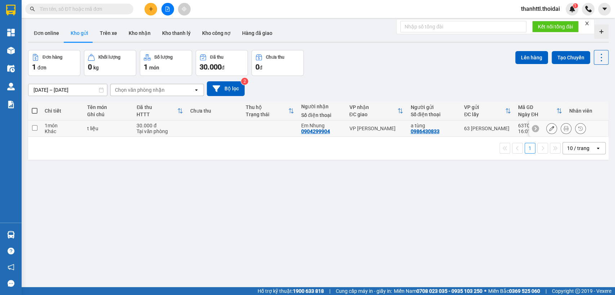
click at [39, 129] on td at bounding box center [34, 129] width 13 height 16
checkbox input "true"
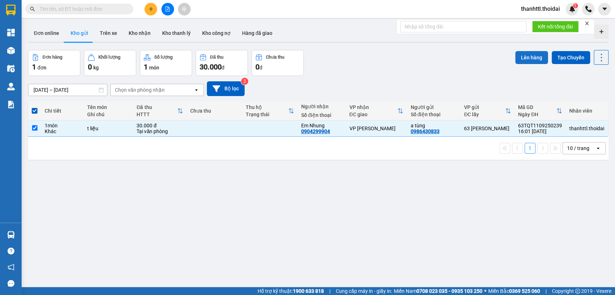
click at [527, 55] on button "Lên hàng" at bounding box center [531, 57] width 33 height 13
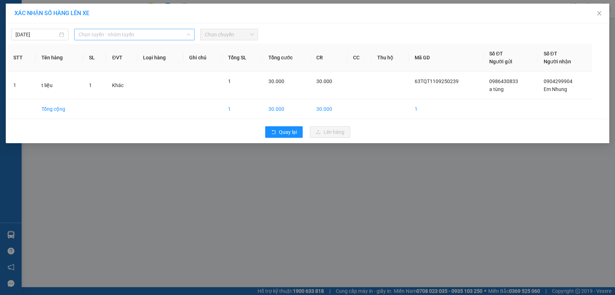
click at [97, 35] on span "Chọn tuyến - nhóm tuyến" at bounding box center [135, 34] width 112 height 11
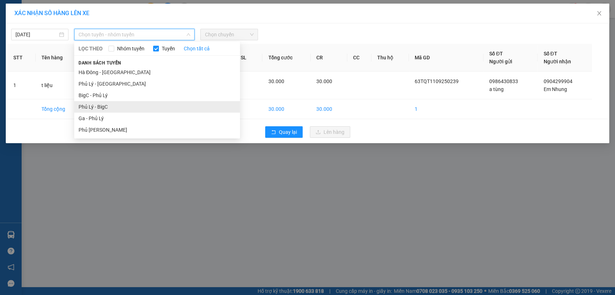
click at [93, 109] on li "Phủ Lý - BigC" at bounding box center [157, 107] width 166 height 12
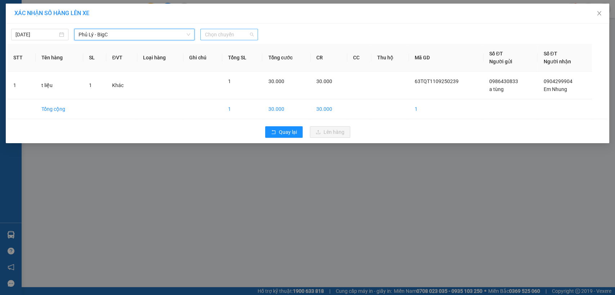
click at [212, 37] on span "Chọn chuyến" at bounding box center [229, 34] width 49 height 11
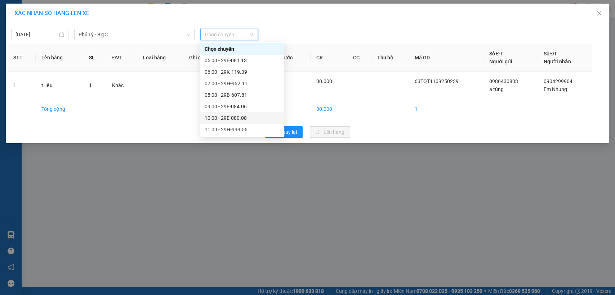
scroll to position [138, 0]
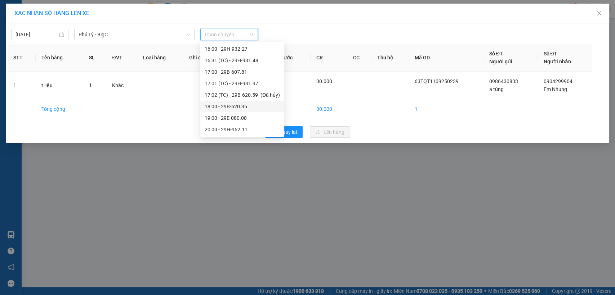
click at [242, 106] on div "18:00 - 29B-620.35" at bounding box center [242, 107] width 75 height 8
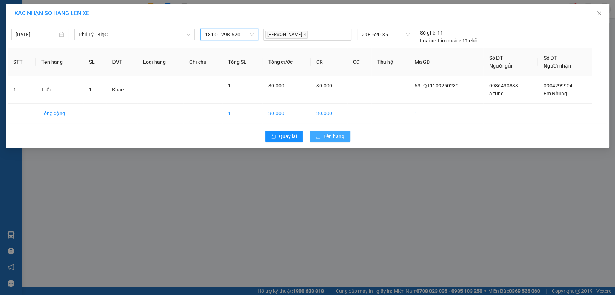
click at [331, 138] on span "Lên hàng" at bounding box center [333, 137] width 21 height 8
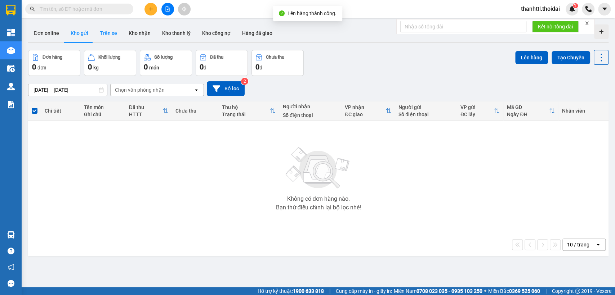
click at [104, 34] on button "Trên xe" at bounding box center [108, 32] width 29 height 17
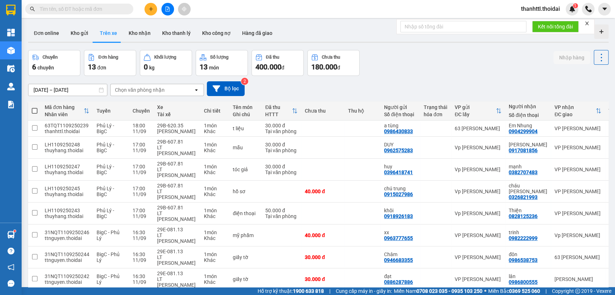
click at [113, 36] on button "Trên xe" at bounding box center [108, 32] width 29 height 17
click at [139, 37] on button "Kho nhận" at bounding box center [139, 32] width 33 height 17
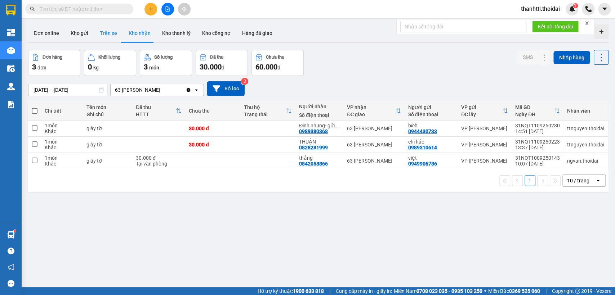
click at [106, 35] on button "Trên xe" at bounding box center [108, 32] width 29 height 17
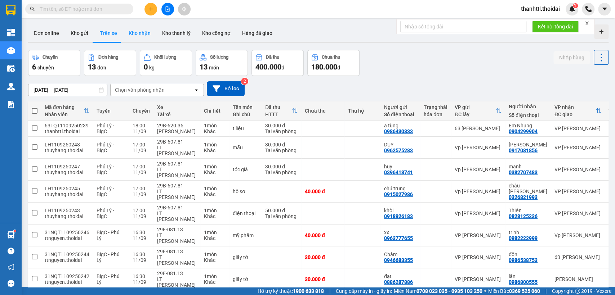
click at [135, 33] on button "Kho nhận" at bounding box center [139, 32] width 33 height 17
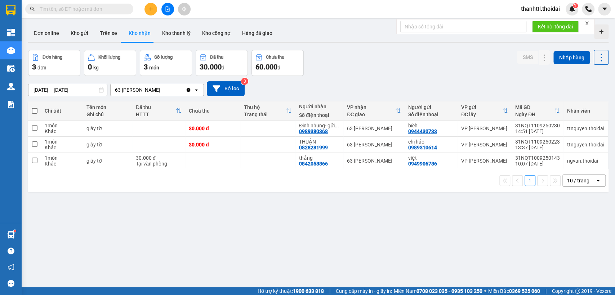
drag, startPoint x: 430, startPoint y: 124, endPoint x: 435, endPoint y: 75, distance: 48.6
click at [435, 75] on div "Đơn hàng 3 đơn Khối lượng 0 kg Số lượng 3 món Đã thu 30.000 đ Chưa thu 60.000 đ…" at bounding box center [318, 63] width 580 height 26
click at [107, 34] on button "Trên xe" at bounding box center [108, 32] width 29 height 17
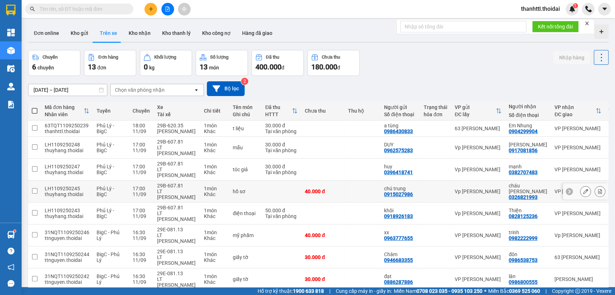
scroll to position [56, 0]
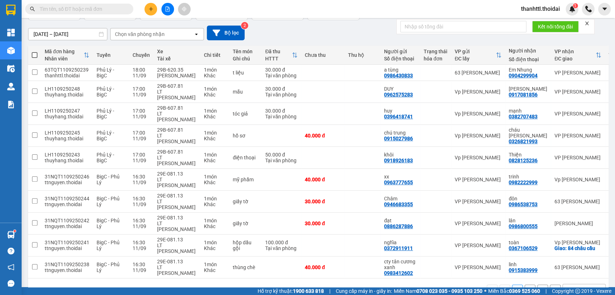
click at [524, 281] on button "2" at bounding box center [529, 290] width 11 height 11
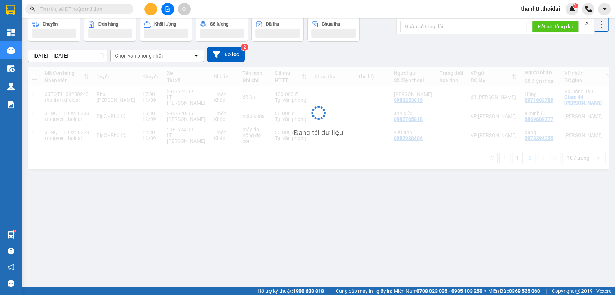
scroll to position [33, 0]
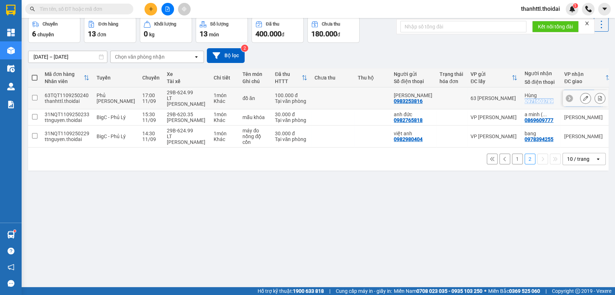
drag, startPoint x: 504, startPoint y: 100, endPoint x: 541, endPoint y: 108, distance: 37.6
click at [564, 106] on tr "63TQT1109250240 thanhttl.thoidai Phủ Lý - Ga 17:00 11/09 29B-624.99 LT Hoàng Ng…" at bounding box center [334, 99] width 612 height 22
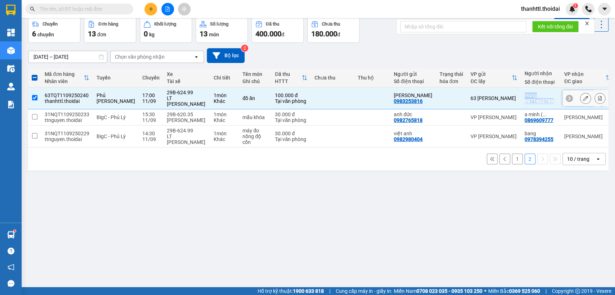
drag, startPoint x: 504, startPoint y: 95, endPoint x: 537, endPoint y: 108, distance: 35.9
click at [542, 107] on tr "63TQT1109250240 thanhttl.thoidai Phủ Lý - Ga 17:00 11/09 29B-624.99 LT Hoàng Ng…" at bounding box center [334, 99] width 612 height 22
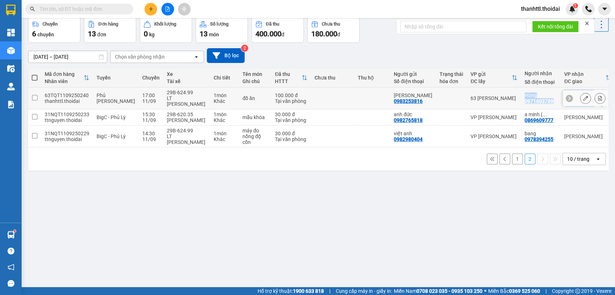
copy tr "Hùng 0971603789 Vp Đồng Tàu Giao: 44 Lý thường"
click at [412, 198] on div "ver 1.8.143 Đơn online Kho gửi Trên xe Kho nhận Kho thanh lý Kho công nợ Hàng đ…" at bounding box center [318, 135] width 586 height 295
click at [172, 98] on div "LT Hoàng Ngọc Anh" at bounding box center [187, 101] width 40 height 12
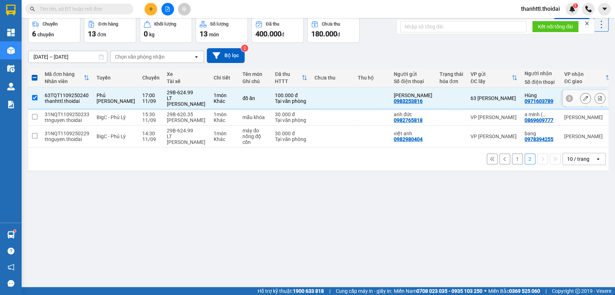
click at [35, 99] on input "checkbox" at bounding box center [34, 97] width 5 height 5
checkbox input "false"
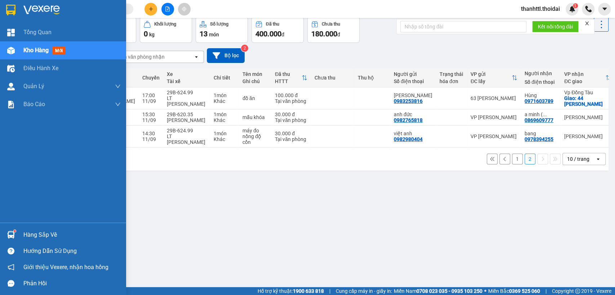
drag, startPoint x: 16, startPoint y: 232, endPoint x: 22, endPoint y: 232, distance: 6.5
click at [18, 232] on div "Hàng sắp về" at bounding box center [63, 235] width 126 height 16
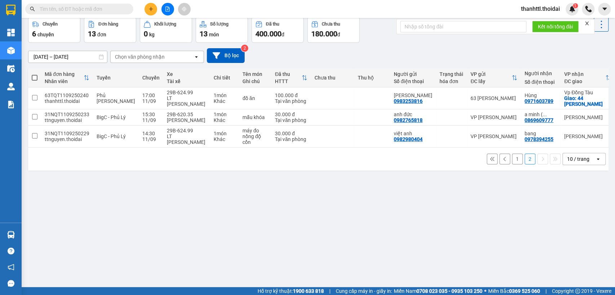
click at [296, 190] on section "Kết quả tìm kiếm ( 494 ) Bộ lọc Mã ĐH Trạng thái Món hàng Thu hộ Tổng cước Chưa…" at bounding box center [307, 147] width 615 height 295
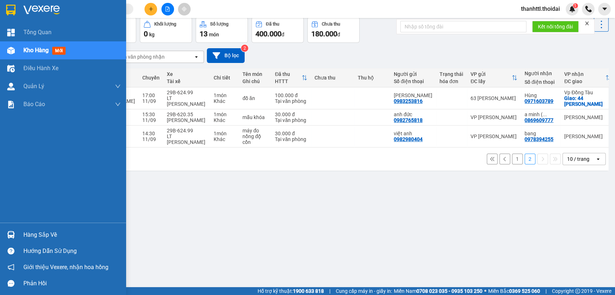
click at [24, 235] on div "Hàng sắp về" at bounding box center [71, 235] width 97 height 11
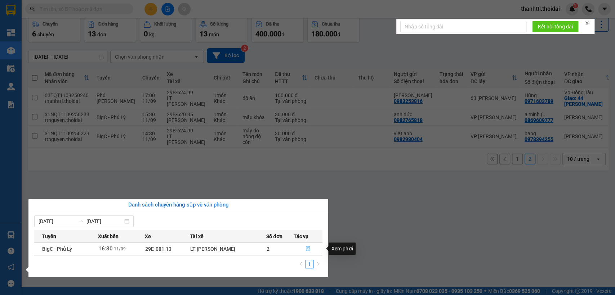
click at [305, 247] on button "button" at bounding box center [308, 249] width 28 height 12
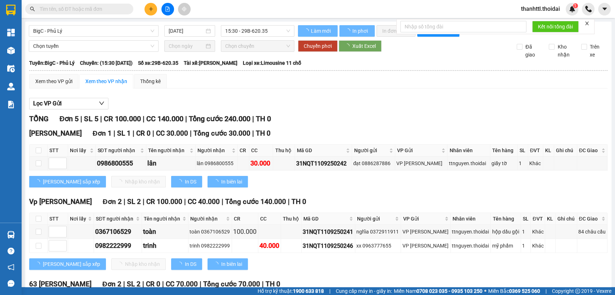
scroll to position [80, 0]
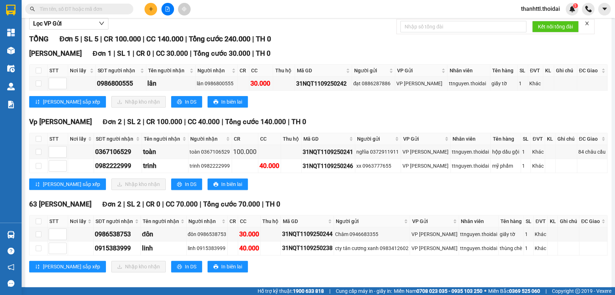
click at [553, 9] on span "thanhttl.thoidai" at bounding box center [540, 8] width 50 height 9
click at [534, 22] on span "Đăng xuất" at bounding box center [543, 22] width 36 height 8
